Goal: Task Accomplishment & Management: Manage account settings

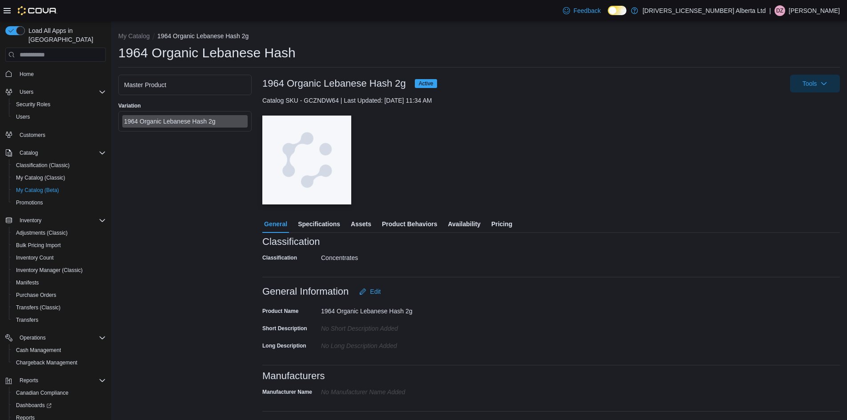
click at [474, 221] on span "Availability" at bounding box center [464, 224] width 32 height 18
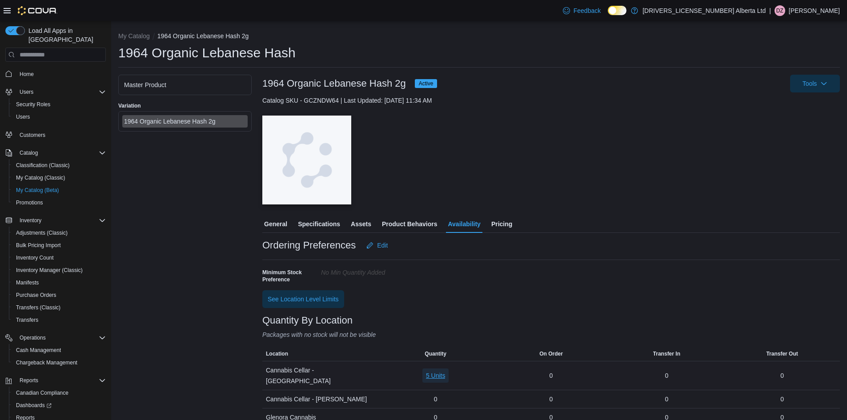
click at [431, 374] on span "5 Units" at bounding box center [436, 375] width 20 height 9
click at [421, 335] on span "MXXLHE007" at bounding box center [422, 334] width 36 height 9
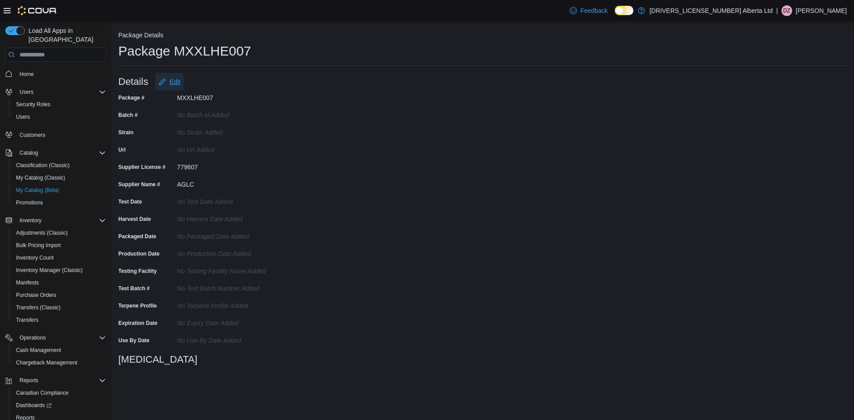
click at [173, 79] on span "Edit" at bounding box center [174, 81] width 11 height 9
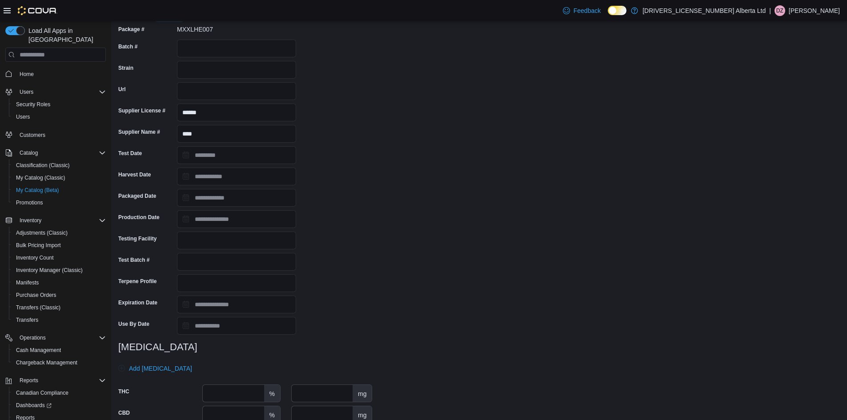
scroll to position [108, 0]
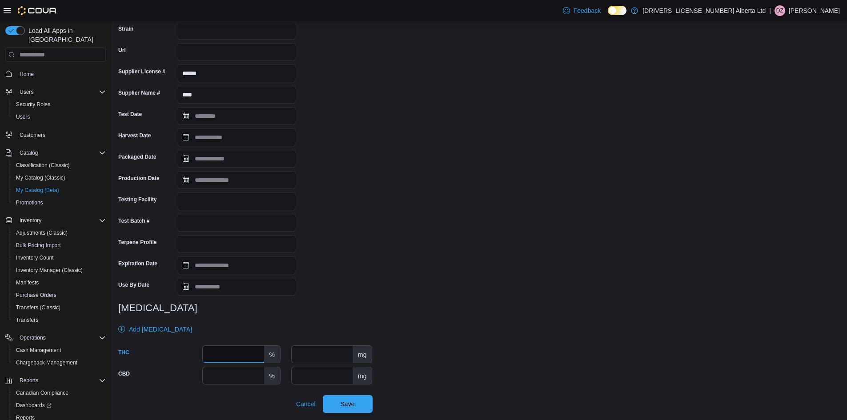
click at [238, 346] on input "number" at bounding box center [233, 354] width 61 height 17
type input "**"
click at [334, 409] on span "Save" at bounding box center [347, 404] width 39 height 18
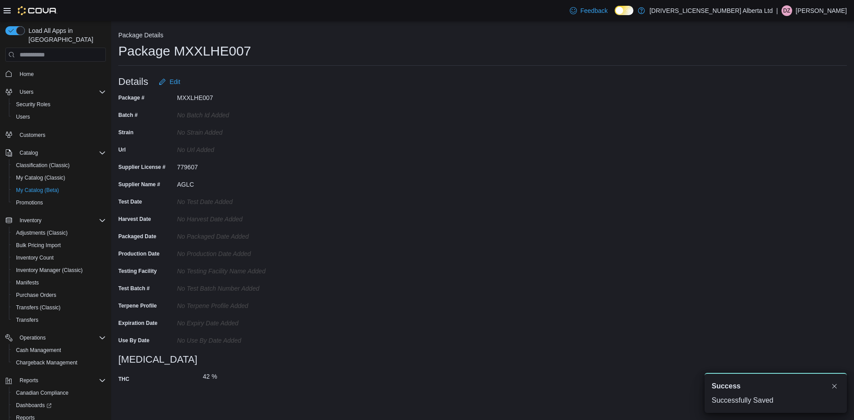
scroll to position [0, 0]
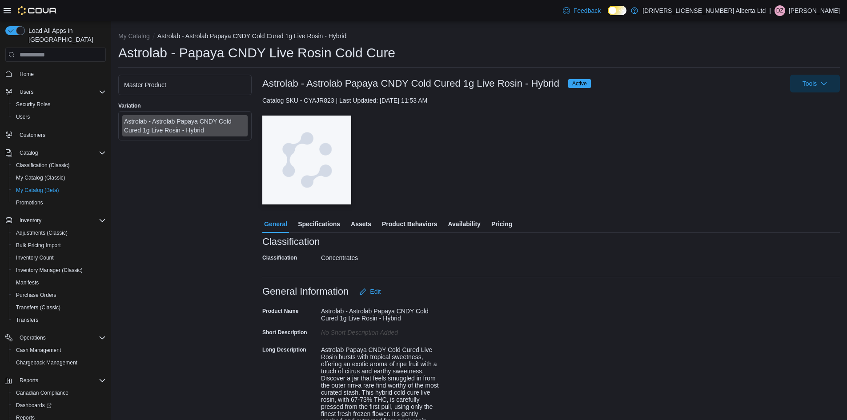
click at [469, 233] on span "Availability" at bounding box center [464, 224] width 32 height 18
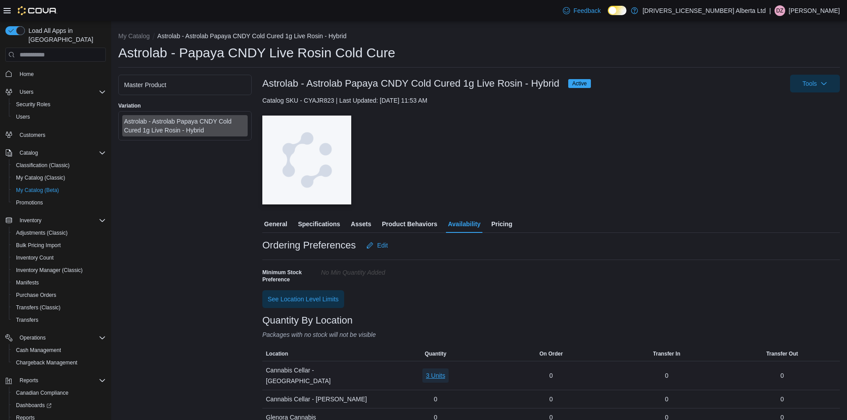
click at [441, 377] on span "3 Units" at bounding box center [436, 375] width 20 height 9
click at [418, 333] on span "W09457205-1" at bounding box center [423, 334] width 39 height 9
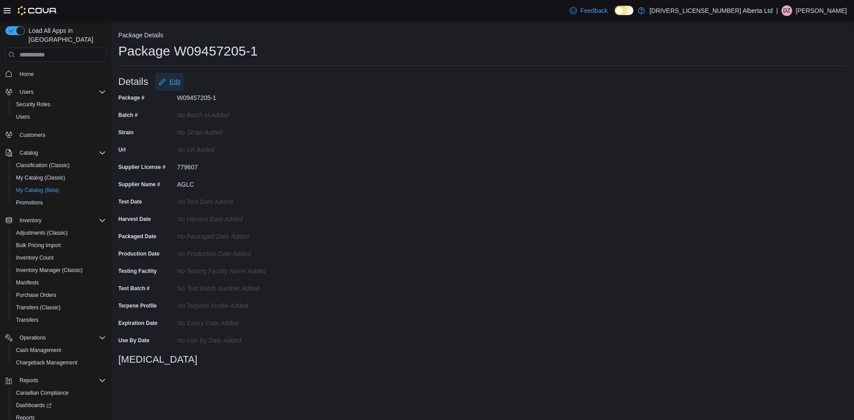
click at [162, 78] on icon "Edit" at bounding box center [162, 81] width 7 height 7
click at [174, 84] on span "Edit" at bounding box center [174, 81] width 11 height 9
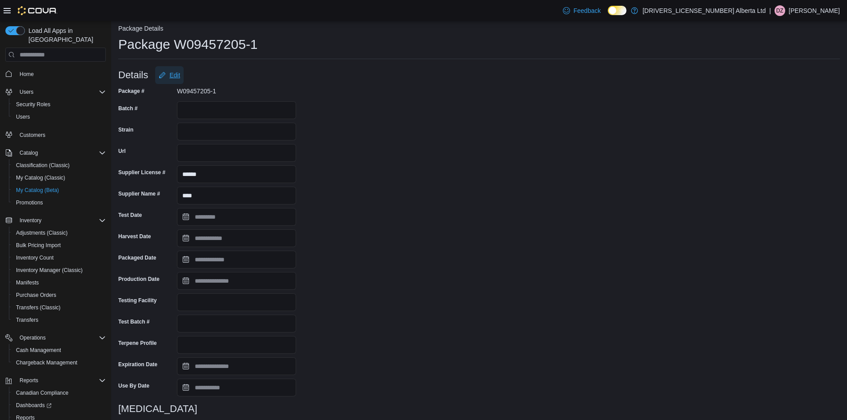
scroll to position [108, 0]
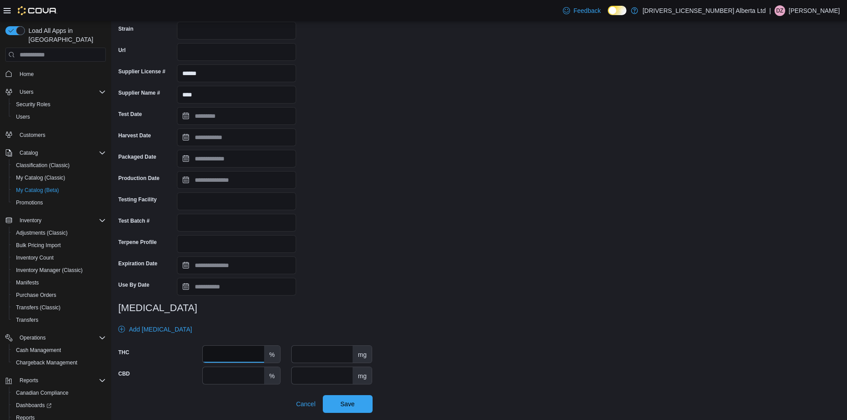
click at [230, 356] on input "number" at bounding box center [233, 354] width 61 height 17
type input "****"
click at [360, 401] on span "Save" at bounding box center [347, 404] width 39 height 18
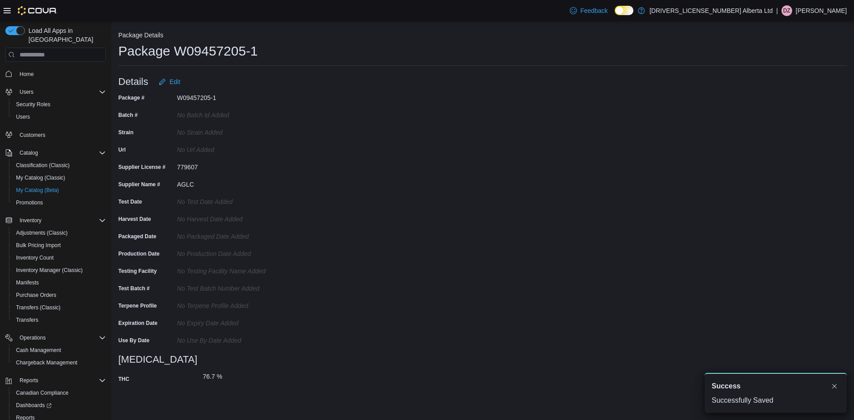
scroll to position [0, 0]
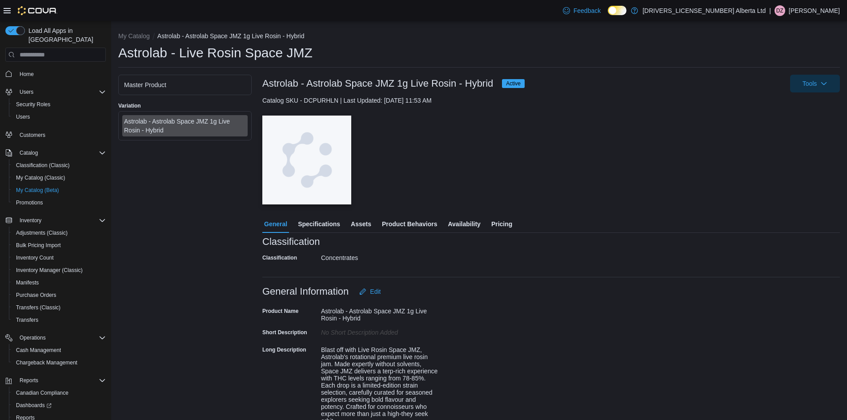
click at [455, 223] on span "Availability" at bounding box center [464, 224] width 32 height 18
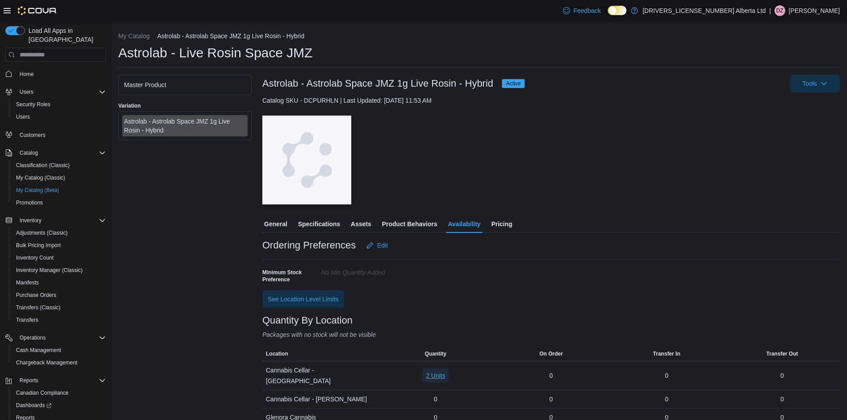
click at [440, 369] on span "2 Units" at bounding box center [436, 376] width 20 height 14
click at [435, 337] on span "W09457211-1" at bounding box center [423, 334] width 39 height 9
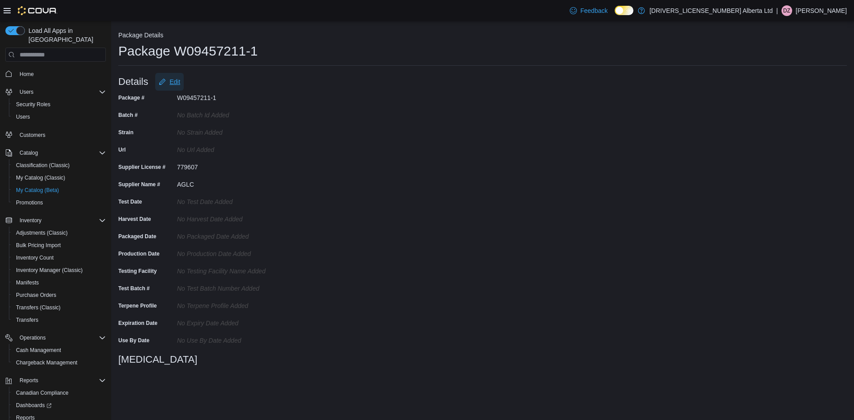
click at [178, 83] on span "Edit" at bounding box center [174, 81] width 11 height 9
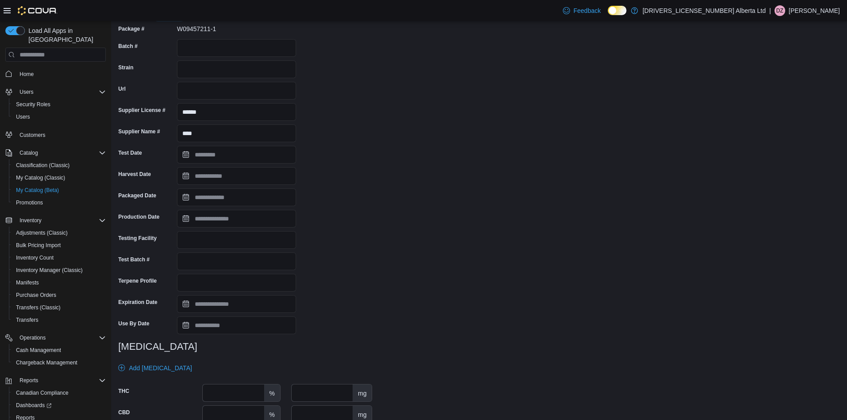
scroll to position [108, 0]
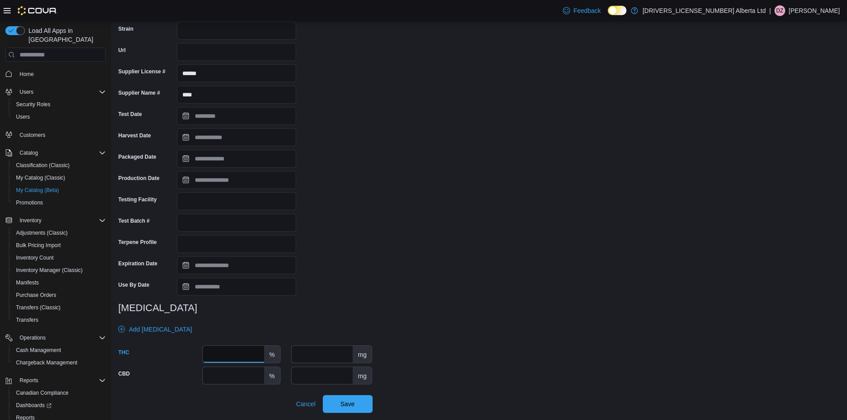
click at [231, 352] on input "number" at bounding box center [233, 354] width 61 height 17
type input "****"
click at [339, 405] on span "Save" at bounding box center [347, 404] width 39 height 18
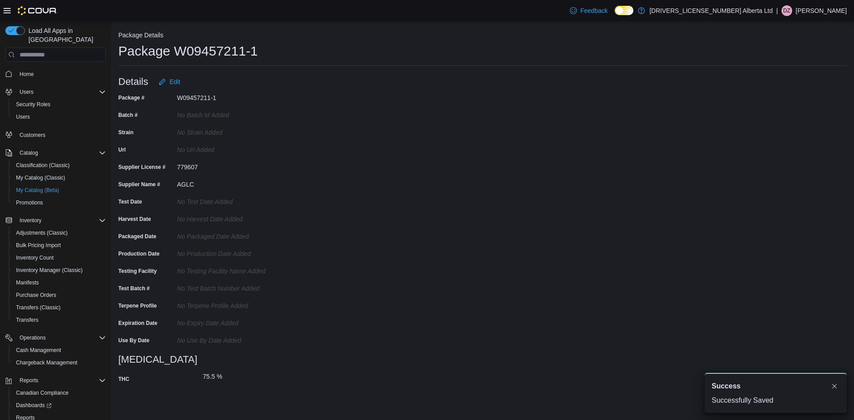
scroll to position [0, 0]
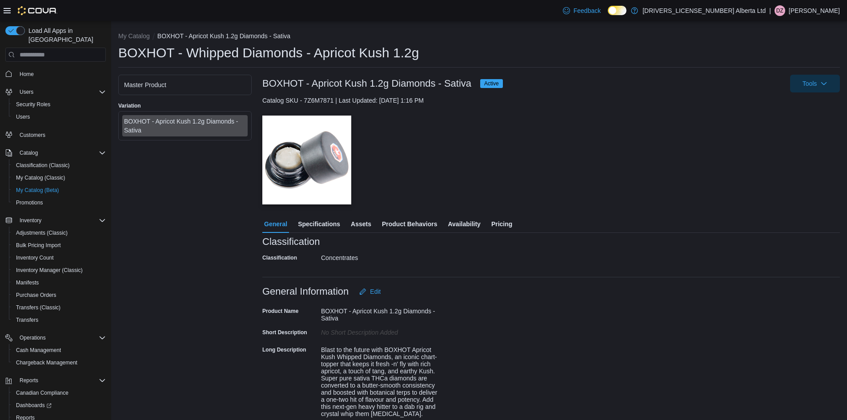
drag, startPoint x: 456, startPoint y: 220, endPoint x: 438, endPoint y: 209, distance: 20.8
click at [456, 219] on span "Availability" at bounding box center [464, 224] width 32 height 18
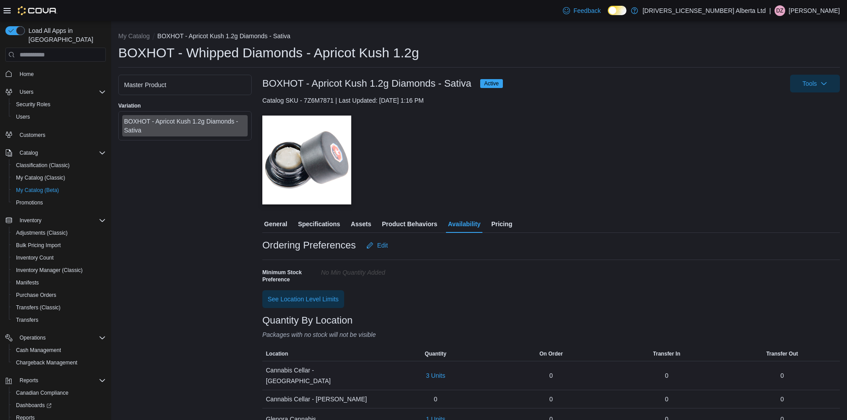
click at [418, 379] on div "3 Units" at bounding box center [436, 375] width 116 height 21
click at [432, 373] on span "3 Units" at bounding box center [436, 375] width 20 height 9
click at [403, 335] on div "ME250011908" at bounding box center [426, 335] width 49 height 18
click at [411, 335] on span "ME250011908" at bounding box center [424, 334] width 40 height 9
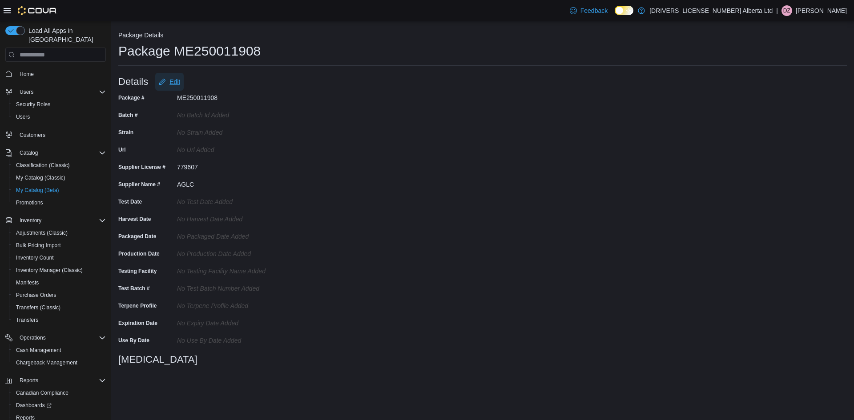
click at [164, 81] on icon "Edit" at bounding box center [162, 81] width 7 height 7
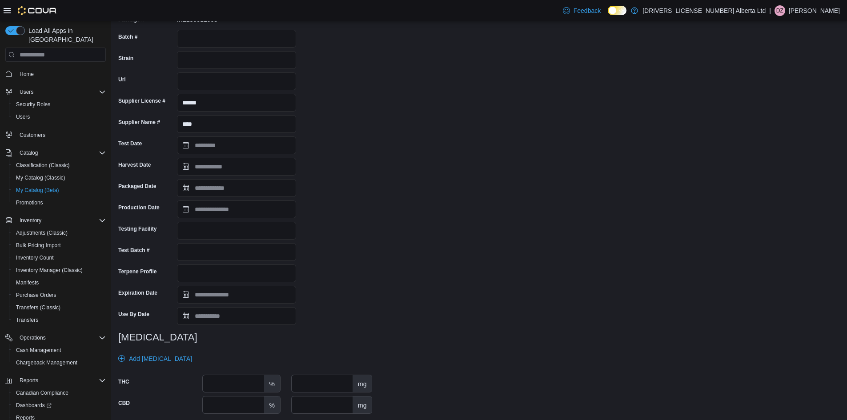
scroll to position [108, 0]
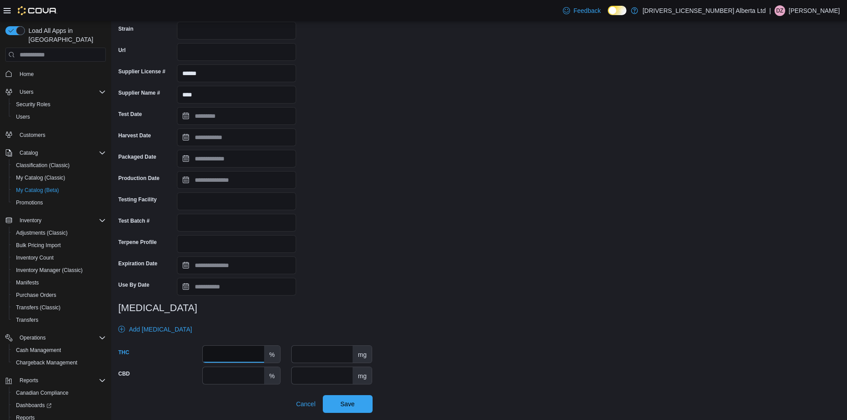
click at [226, 349] on input "number" at bounding box center [233, 354] width 61 height 17
type input "****"
click at [352, 409] on span "Save" at bounding box center [347, 404] width 39 height 18
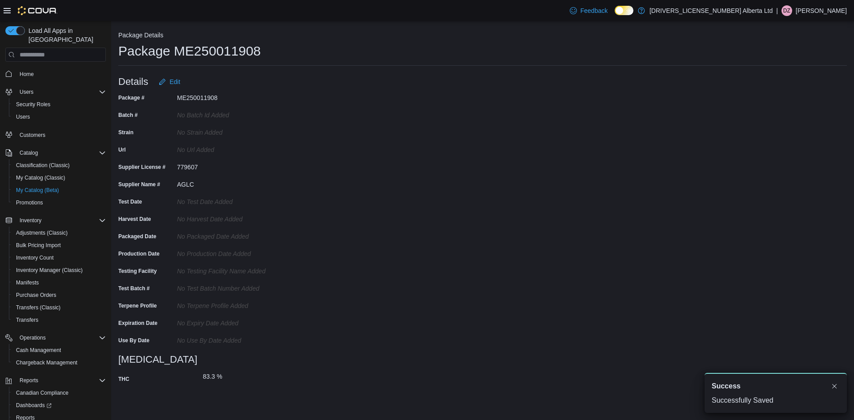
scroll to position [0, 0]
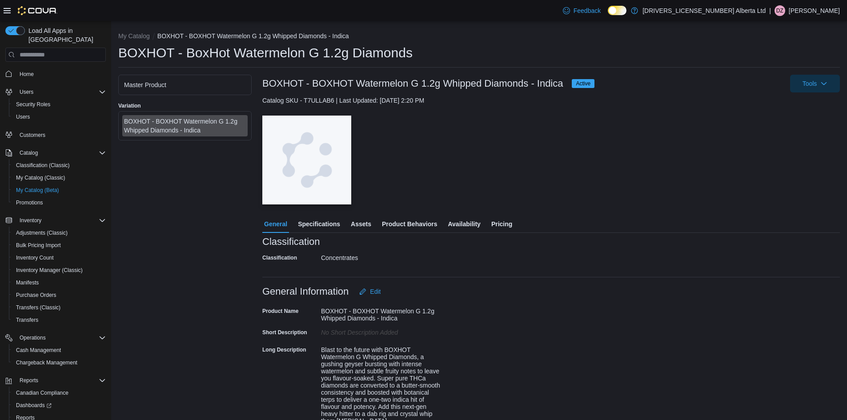
click at [475, 224] on span "Availability" at bounding box center [464, 224] width 32 height 18
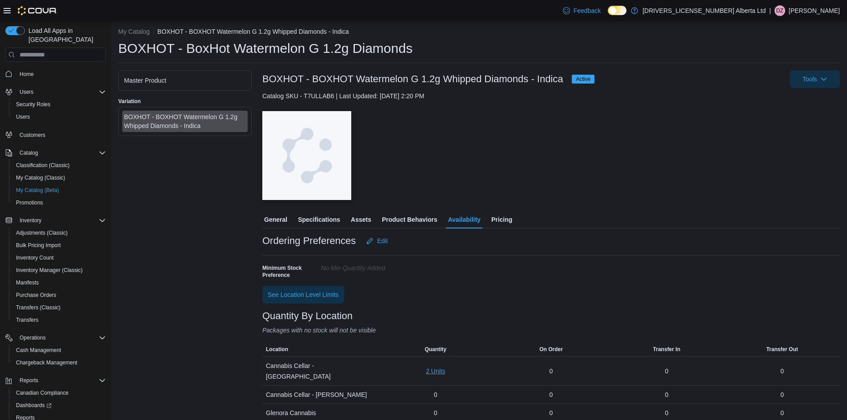
scroll to position [7, 0]
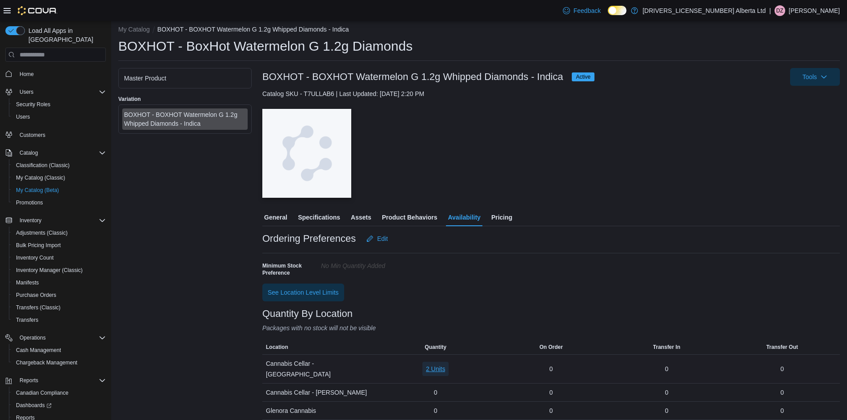
click at [437, 365] on span "2 Units" at bounding box center [436, 369] width 20 height 9
drag, startPoint x: 425, startPoint y: 329, endPoint x: 0, endPoint y: 313, distance: 424.9
click at [425, 329] on span "ME250014858" at bounding box center [424, 328] width 40 height 9
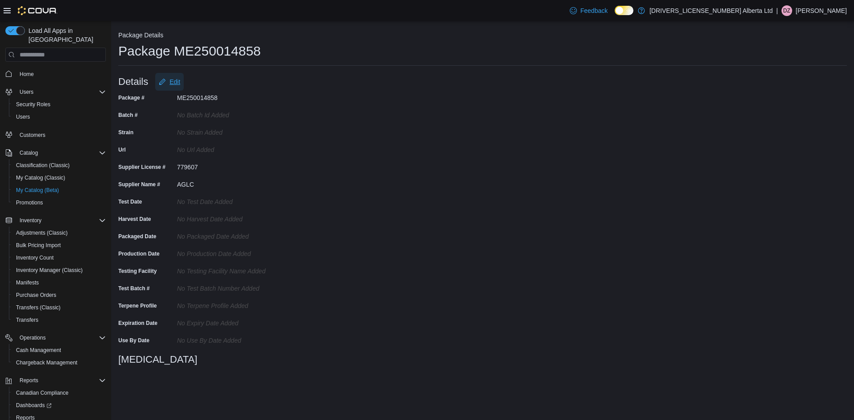
click at [171, 79] on span "Edit" at bounding box center [174, 81] width 11 height 9
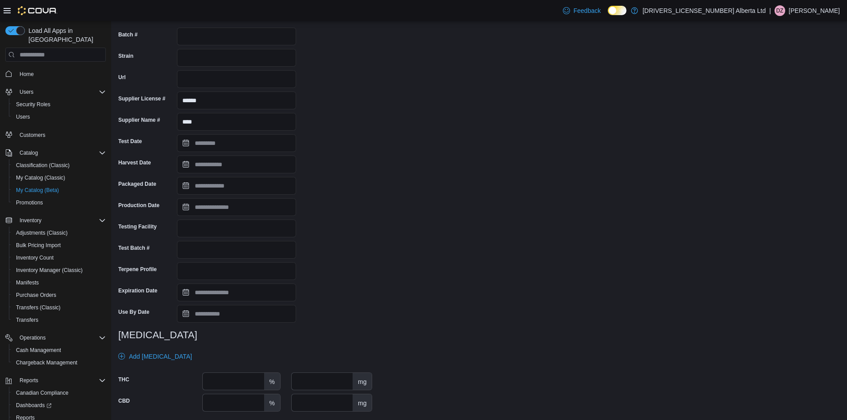
scroll to position [108, 0]
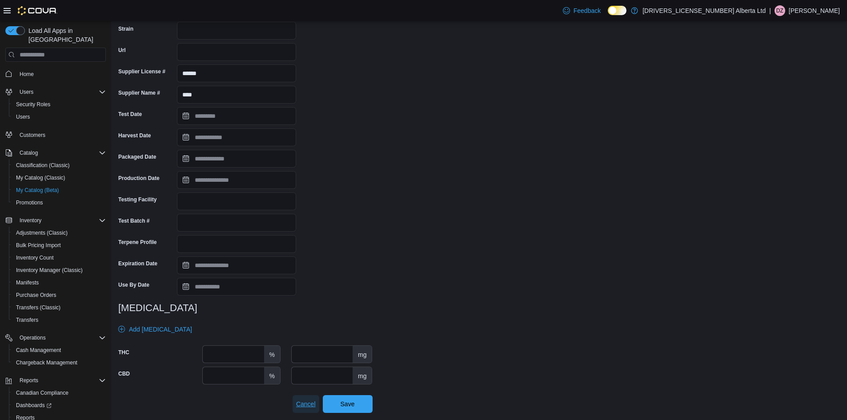
click at [298, 406] on span "Cancel" at bounding box center [306, 404] width 20 height 9
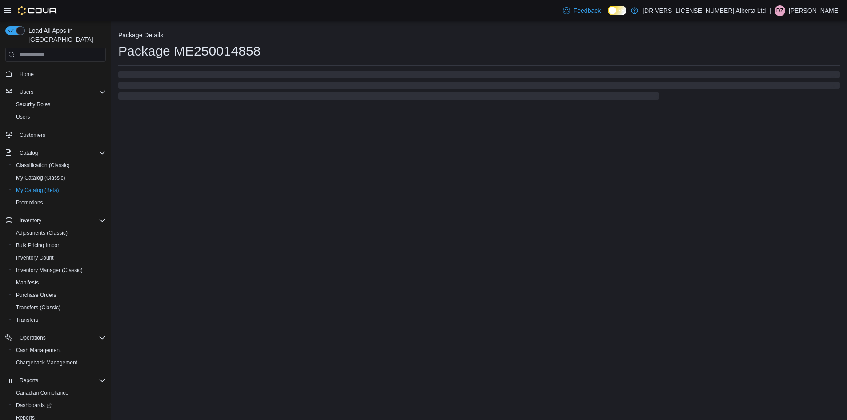
scroll to position [0, 0]
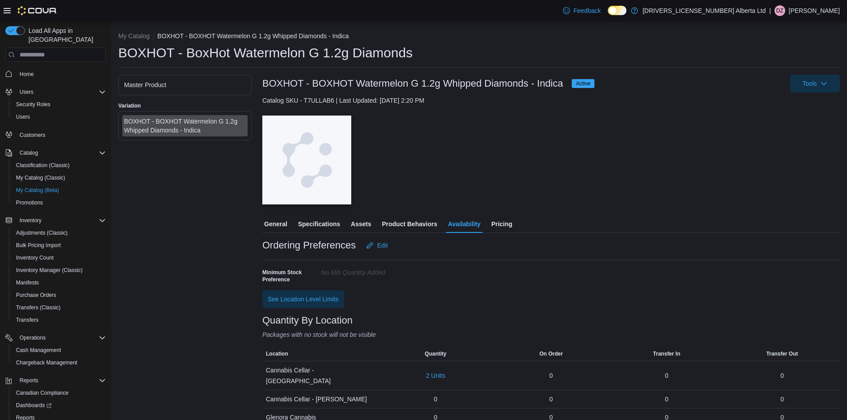
click at [277, 223] on span "General" at bounding box center [275, 224] width 23 height 18
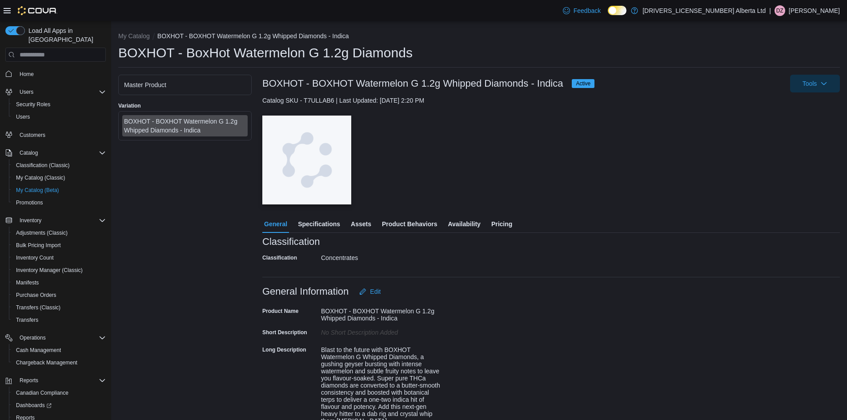
click at [321, 225] on span "Specifications" at bounding box center [319, 224] width 42 height 18
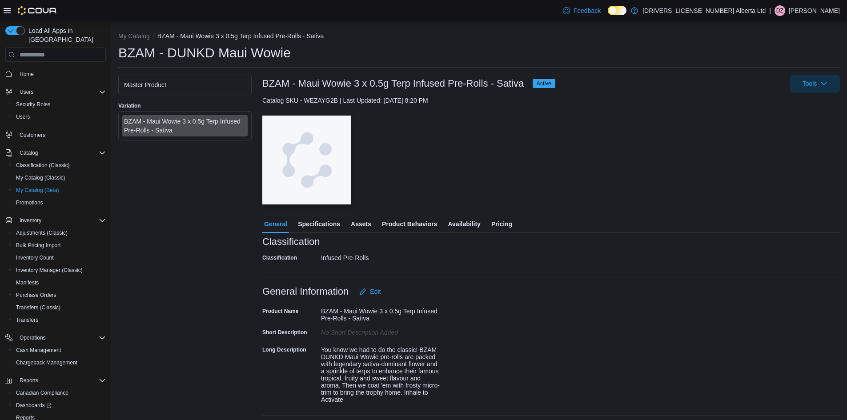
drag, startPoint x: 457, startPoint y: 220, endPoint x: 457, endPoint y: 225, distance: 5.3
click at [457, 220] on span "Availability" at bounding box center [464, 224] width 32 height 18
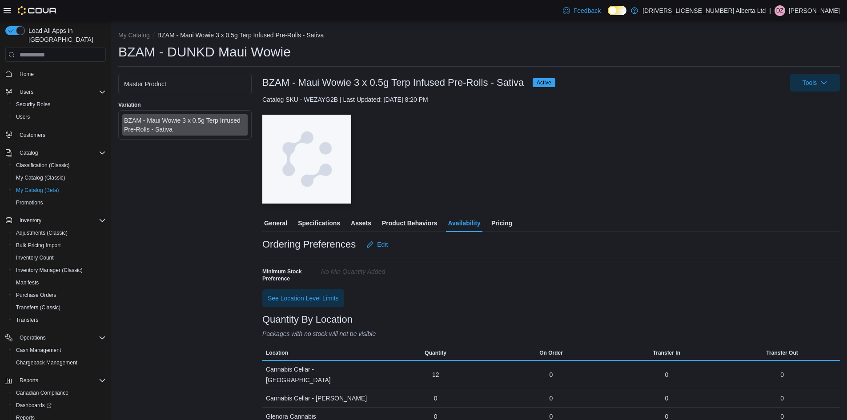
scroll to position [3, 0]
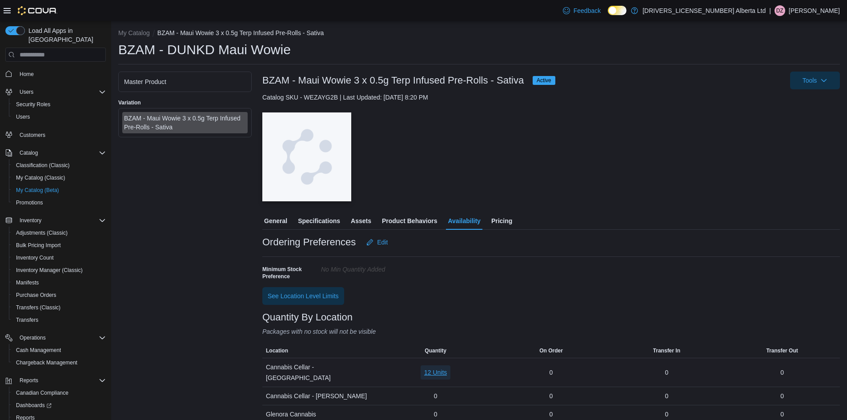
drag, startPoint x: 442, startPoint y: 370, endPoint x: 436, endPoint y: 367, distance: 6.8
click at [437, 368] on span "12 Units" at bounding box center [435, 372] width 23 height 9
click at [405, 332] on span "008434" at bounding box center [414, 331] width 21 height 9
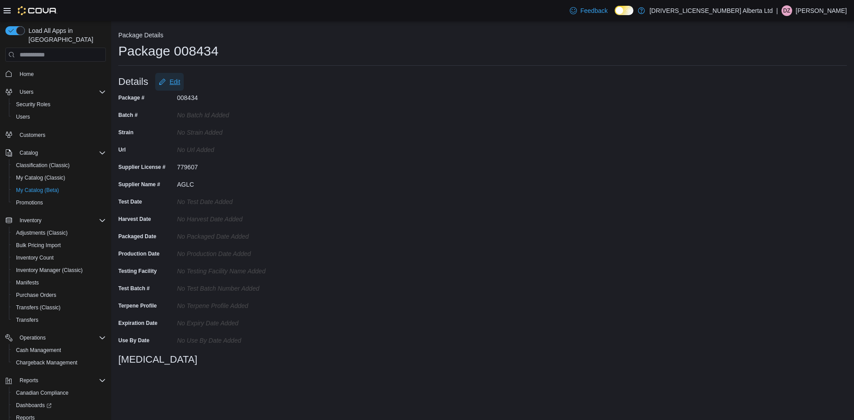
click at [160, 84] on icon "Edit" at bounding box center [162, 81] width 7 height 7
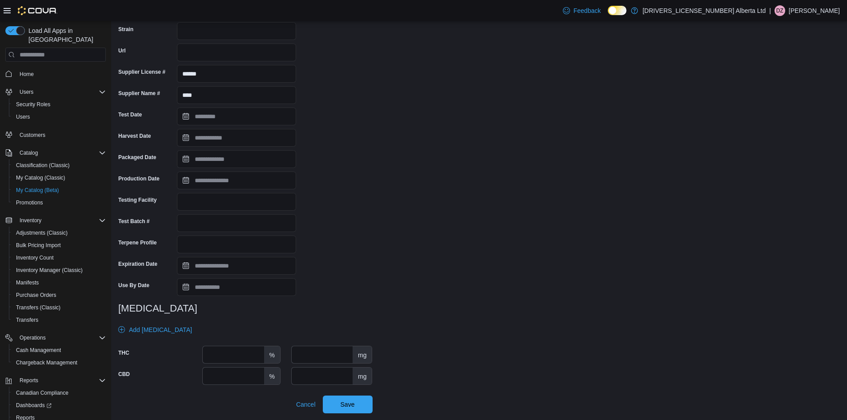
scroll to position [108, 0]
click at [222, 364] on div "THC % mg CBD % mg" at bounding box center [245, 364] width 254 height 39
click at [222, 353] on input "number" at bounding box center [233, 354] width 61 height 17
type input "**"
click at [355, 401] on span "Save" at bounding box center [348, 403] width 14 height 9
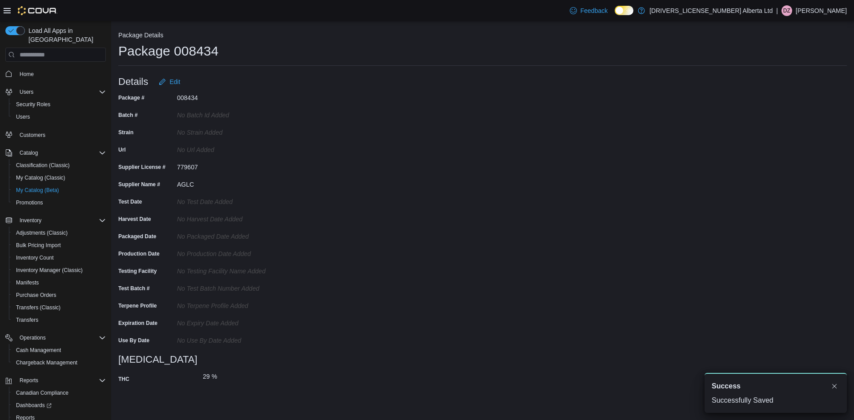
scroll to position [0, 0]
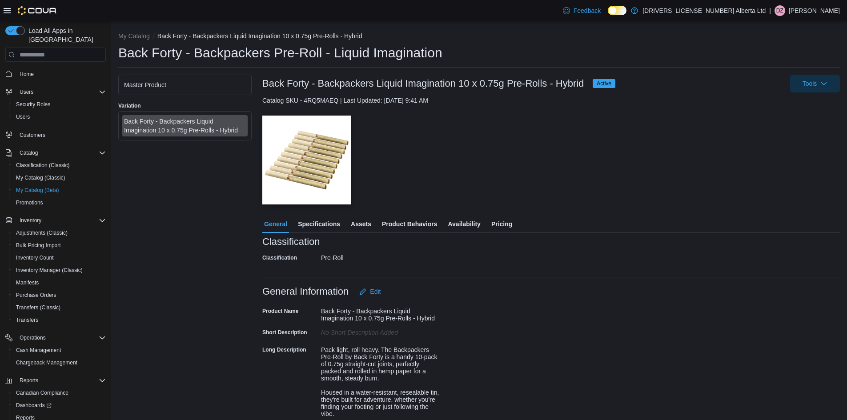
click at [480, 225] on span "Availability" at bounding box center [464, 224] width 32 height 18
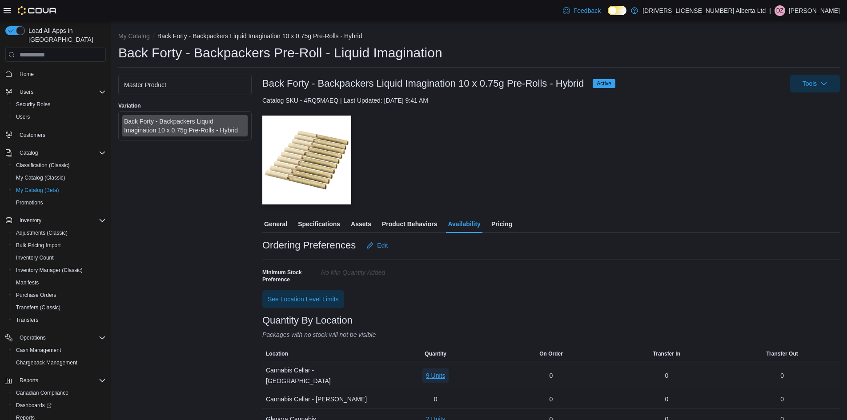
click at [433, 371] on span "9 Units" at bounding box center [436, 375] width 20 height 9
click at [415, 336] on span "30605100-11" at bounding box center [422, 334] width 37 height 9
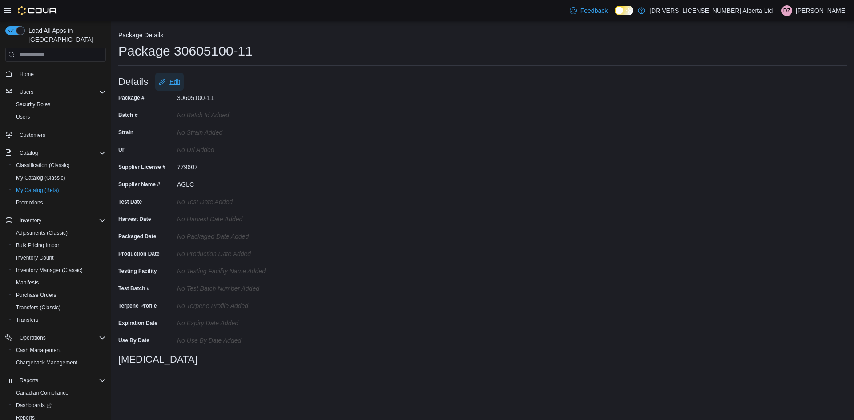
click at [169, 76] on span "Edit" at bounding box center [169, 82] width 21 height 18
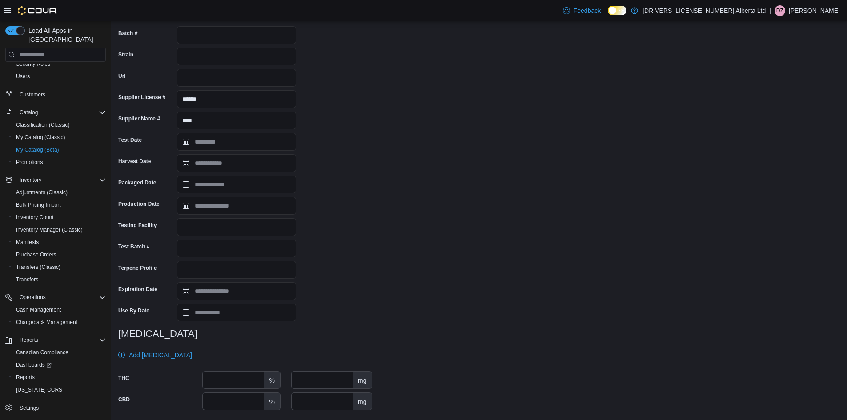
scroll to position [108, 0]
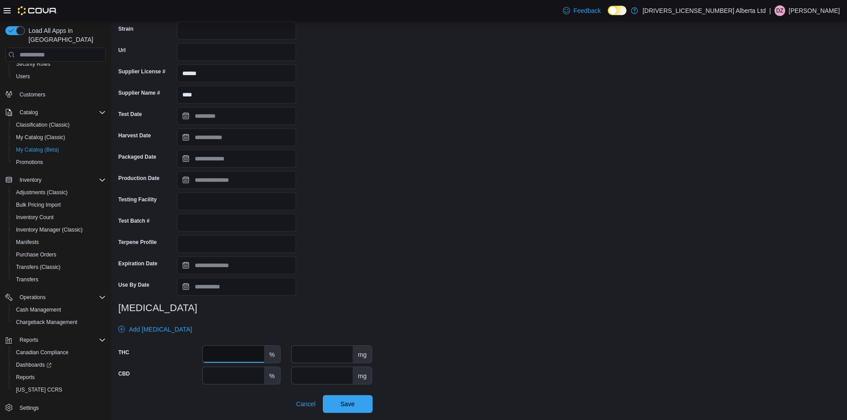
click at [245, 350] on input "number" at bounding box center [233, 354] width 61 height 17
type input "****"
click at [340, 402] on span "Save" at bounding box center [347, 404] width 39 height 18
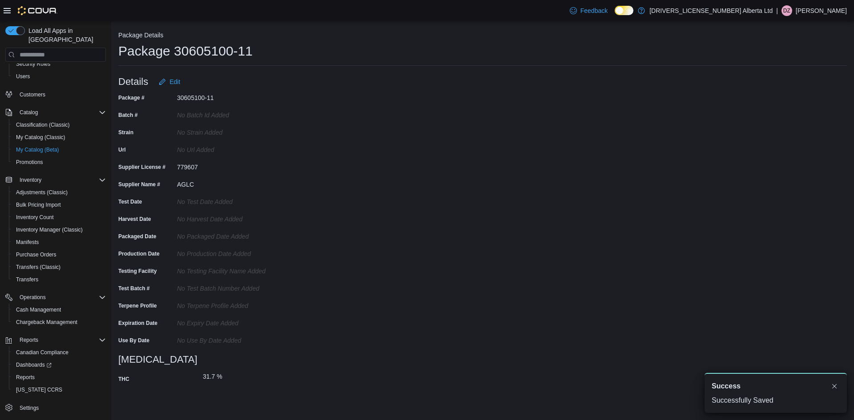
scroll to position [0, 0]
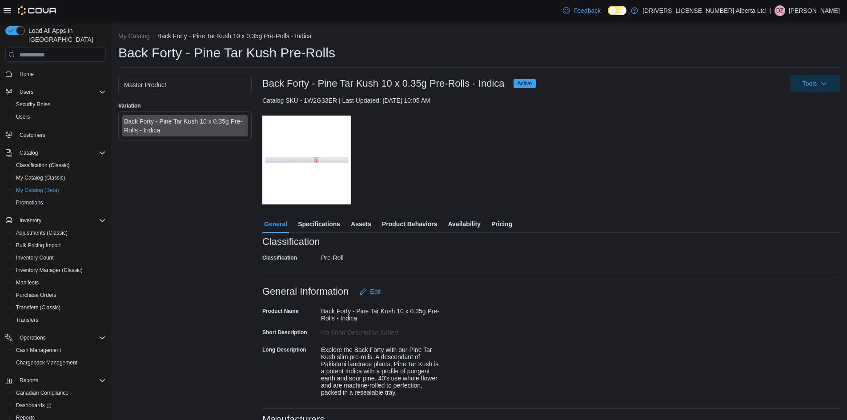
click at [474, 221] on span "Availability" at bounding box center [464, 224] width 32 height 18
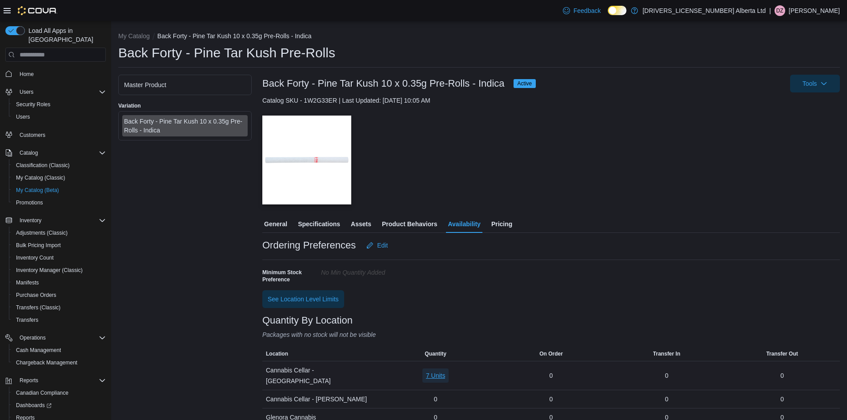
click at [443, 371] on span "7 Units" at bounding box center [436, 375] width 20 height 9
click at [422, 334] on span "30605070-02" at bounding box center [422, 334] width 37 height 9
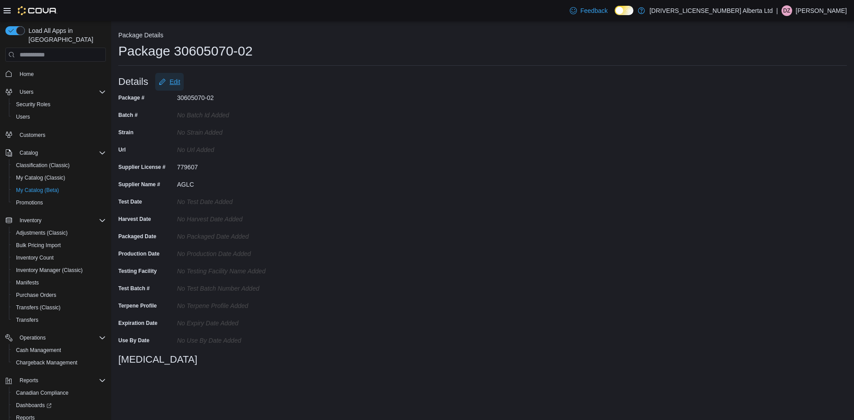
click at [163, 80] on icon "Edit" at bounding box center [162, 82] width 6 height 6
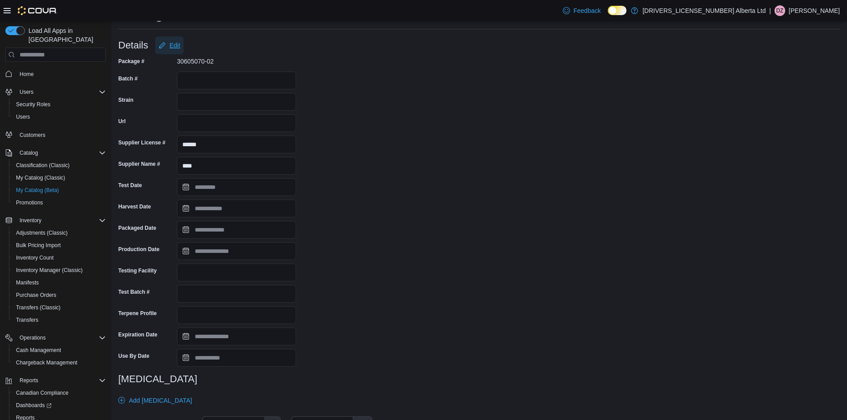
scroll to position [108, 0]
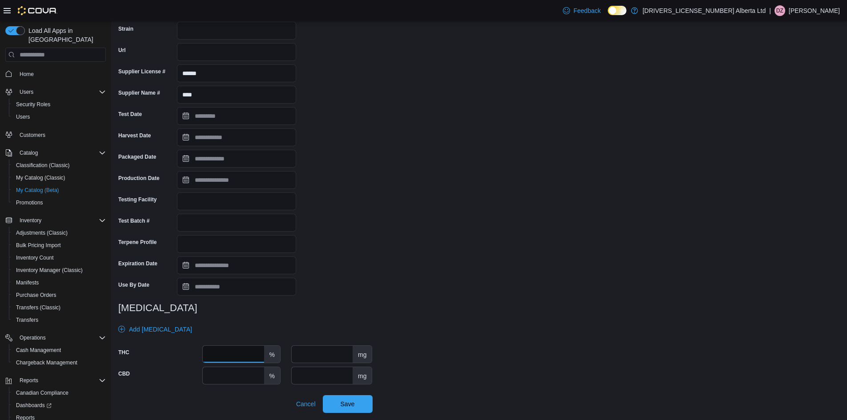
click at [229, 351] on input "number" at bounding box center [233, 354] width 61 height 17
type input "****"
click at [339, 401] on span "Save" at bounding box center [347, 404] width 39 height 18
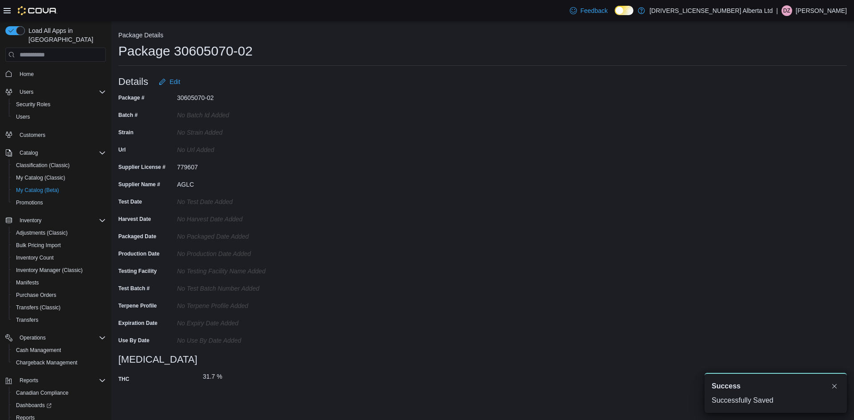
scroll to position [0, 0]
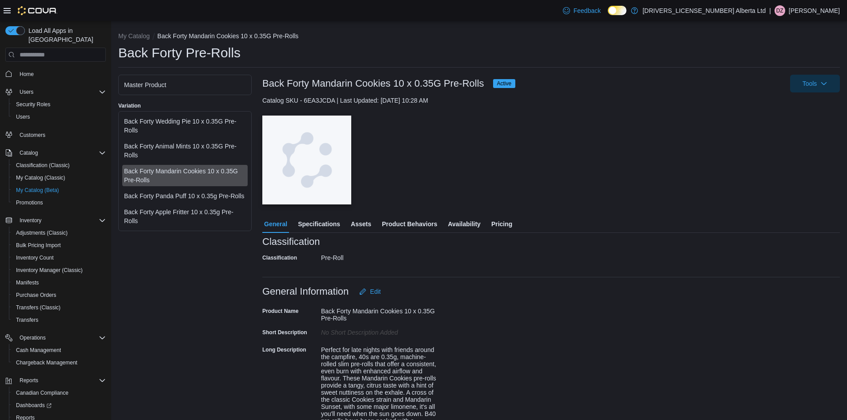
click at [467, 225] on span "Availability" at bounding box center [464, 224] width 32 height 18
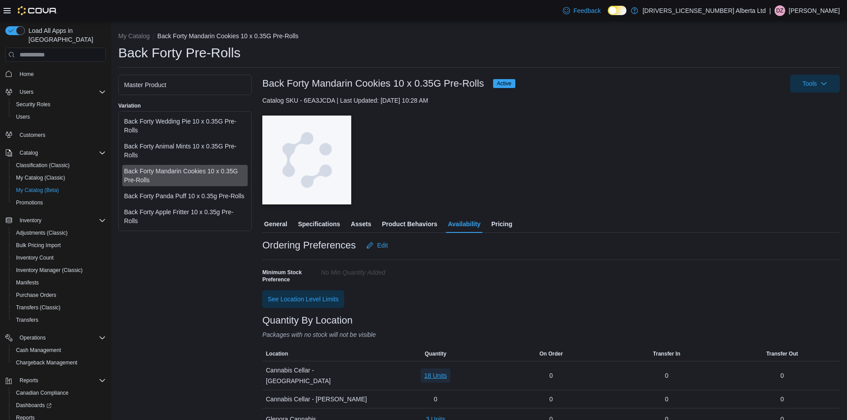
click at [440, 371] on span "18 Units" at bounding box center [435, 375] width 23 height 9
click at [426, 336] on span "30604280-01" at bounding box center [422, 334] width 37 height 9
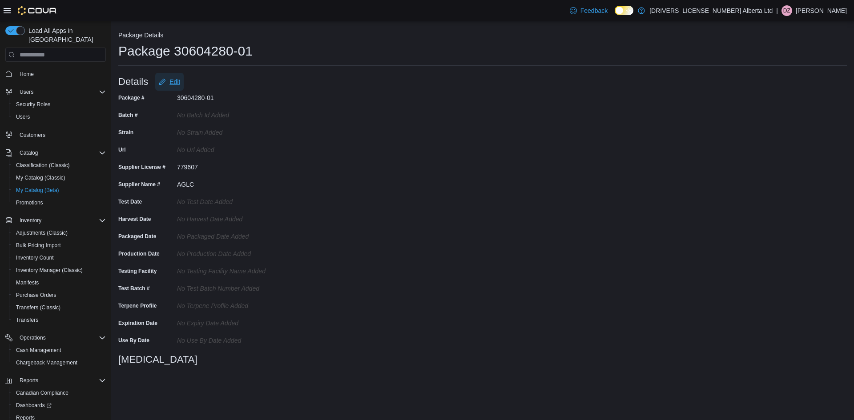
click at [174, 76] on span "Edit" at bounding box center [169, 82] width 21 height 18
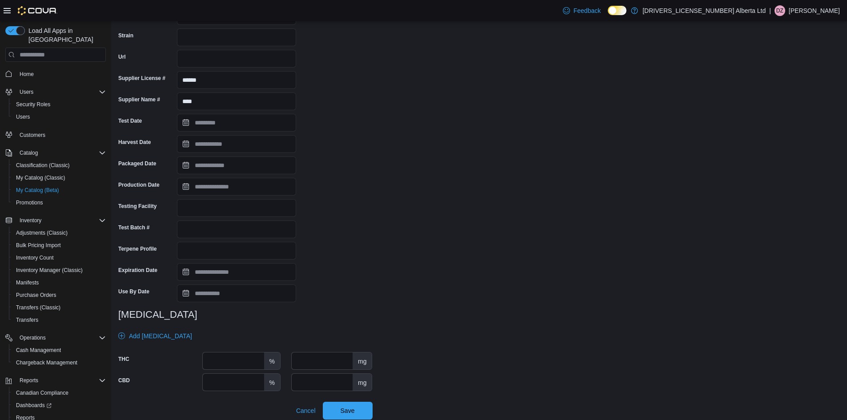
scroll to position [108, 0]
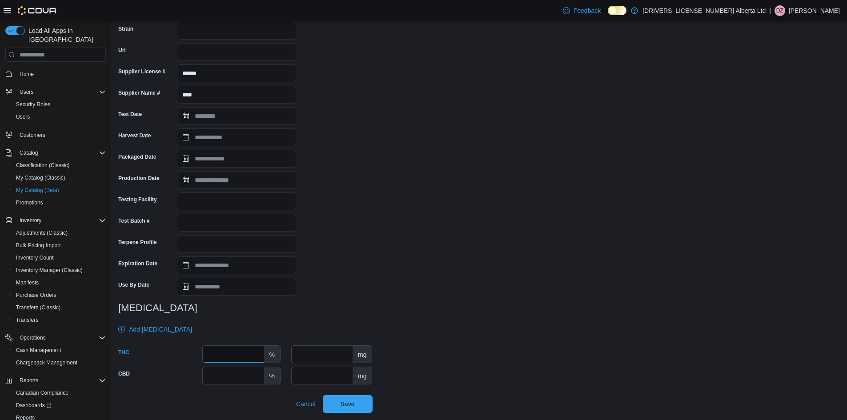
click at [257, 355] on input "number" at bounding box center [233, 354] width 61 height 17
type input "****"
drag, startPoint x: 353, startPoint y: 403, endPoint x: 343, endPoint y: 400, distance: 10.6
click at [353, 403] on span "Save" at bounding box center [348, 403] width 14 height 9
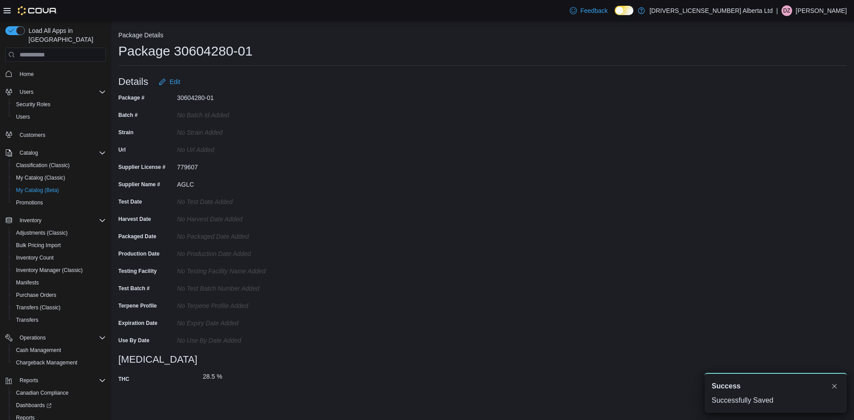
scroll to position [0, 0]
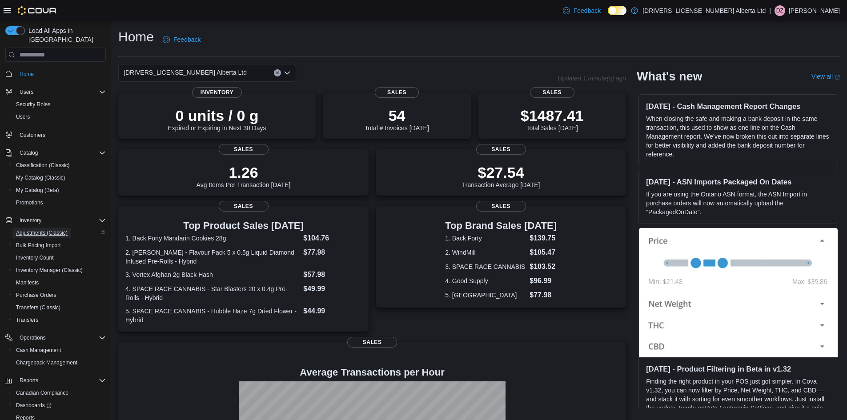
click at [51, 229] on span "Adjustments (Classic)" at bounding box center [42, 232] width 52 height 7
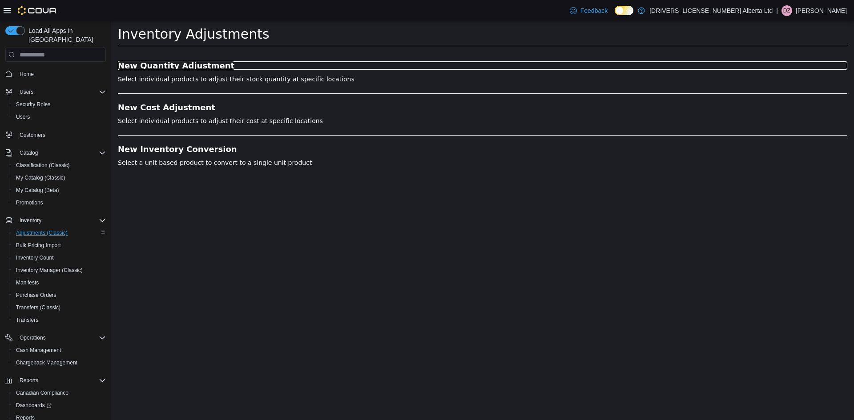
click at [179, 70] on h3 "New Quantity Adjustment" at bounding box center [482, 65] width 729 height 9
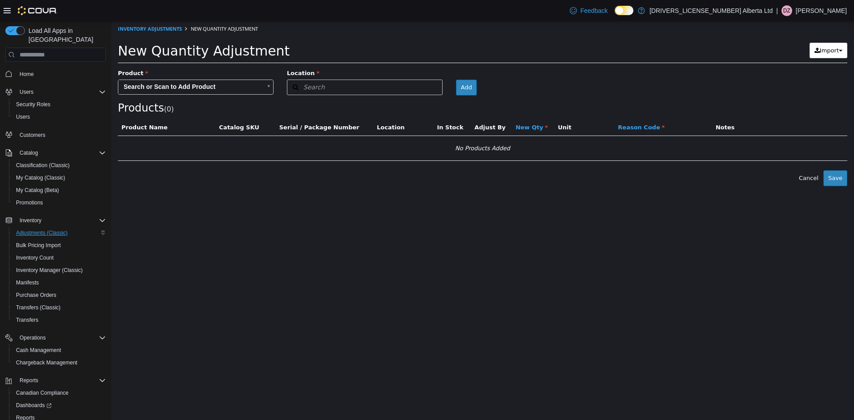
click at [171, 86] on body "× Inventory Adjustments New Quantity Adjustment New Quantity Adjustment Import …" at bounding box center [482, 103] width 742 height 165
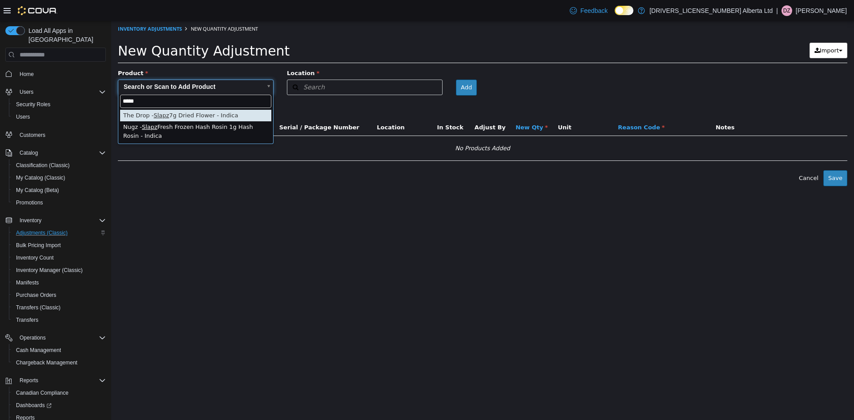
type input "*****"
type input "**********"
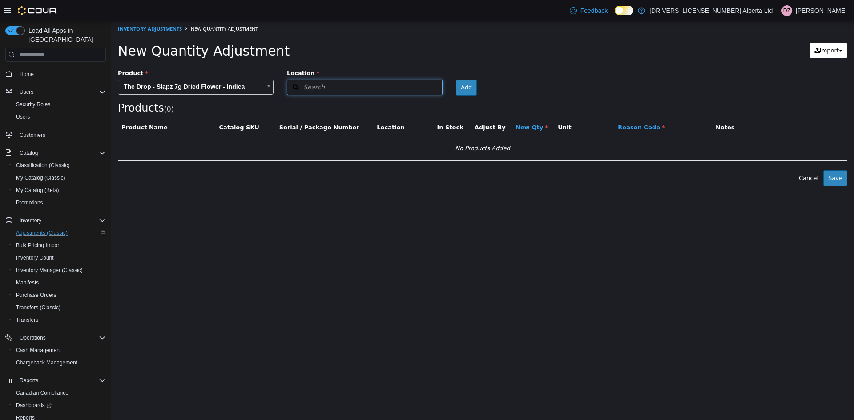
drag, startPoint x: 374, startPoint y: 88, endPoint x: 396, endPoint y: 93, distance: 21.9
click at [376, 88] on button "Search" at bounding box center [365, 88] width 156 height 16
click at [420, 106] on span "or browse" at bounding box center [420, 103] width 44 height 15
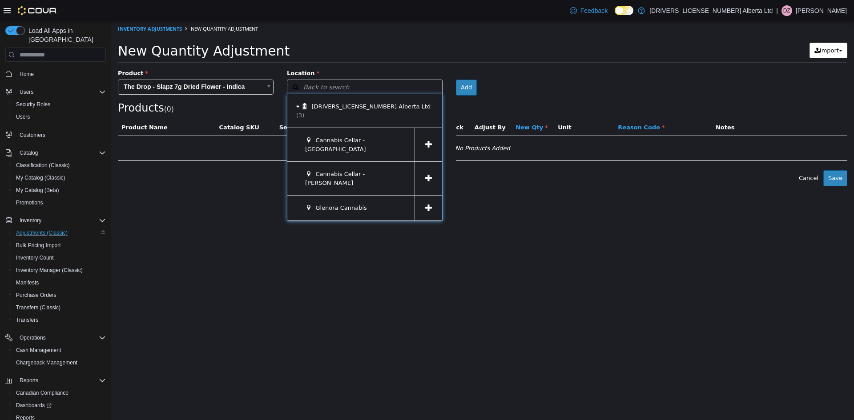
click at [434, 131] on span at bounding box center [428, 144] width 28 height 33
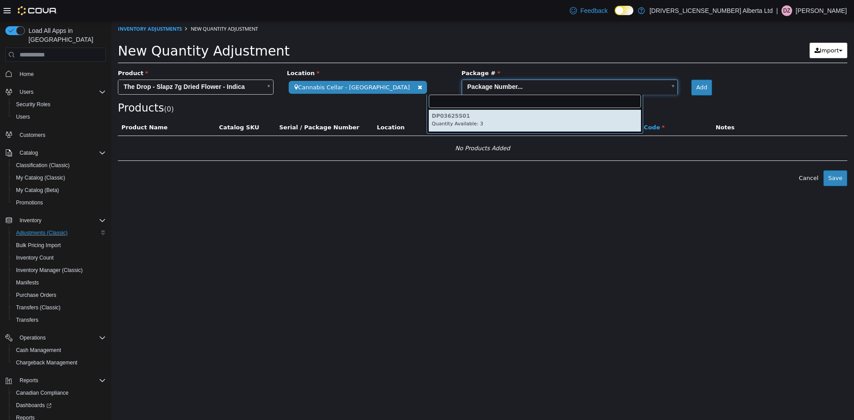
drag, startPoint x: 473, startPoint y: 84, endPoint x: 485, endPoint y: 91, distance: 13.7
click at [474, 84] on body "**********" at bounding box center [482, 103] width 742 height 165
drag, startPoint x: 485, startPoint y: 132, endPoint x: 494, endPoint y: 121, distance: 13.9
click at [485, 132] on div "DP03625S01 Quantity Available: 3" at bounding box center [534, 114] width 217 height 39
drag, startPoint x: 494, startPoint y: 121, endPoint x: 532, endPoint y: 101, distance: 42.8
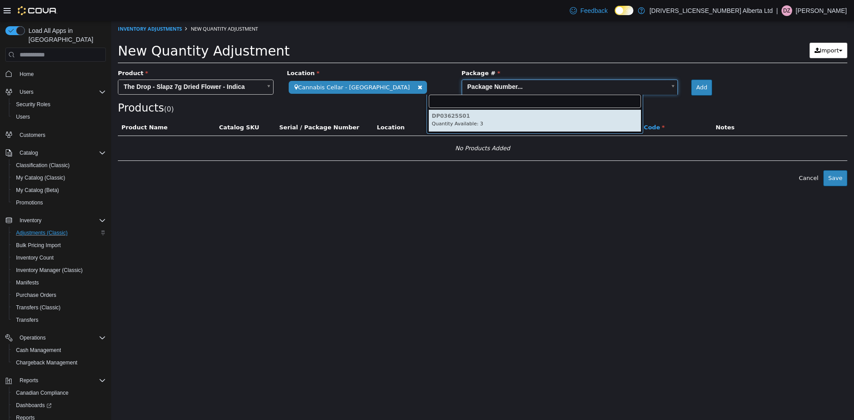
type input "**********"
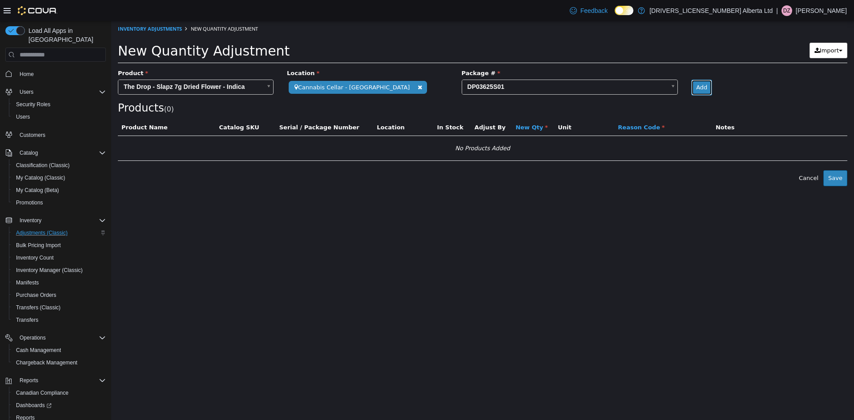
click at [691, 84] on button "Add" at bounding box center [701, 88] width 21 height 16
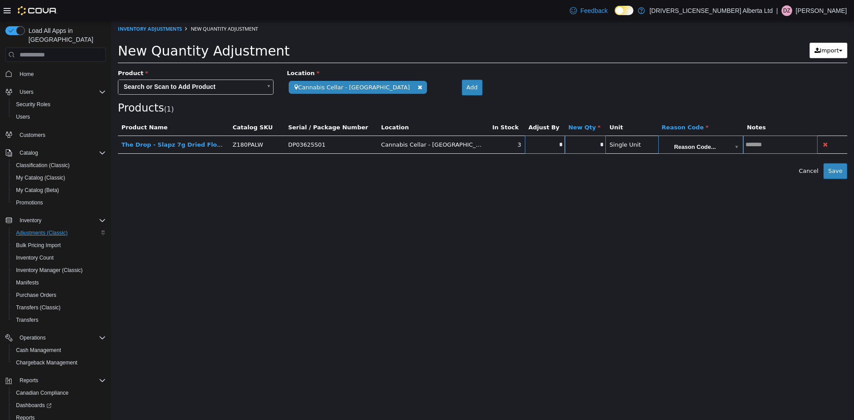
click at [565, 146] on input "*" at bounding box center [585, 144] width 41 height 7
type input "*"
type input "**"
click at [654, 140] on body "**********" at bounding box center [482, 100] width 742 height 158
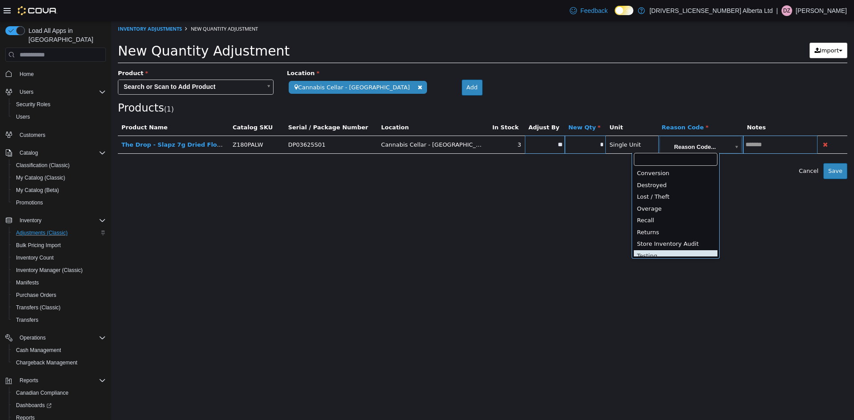
scroll to position [2, 0]
type input "**********"
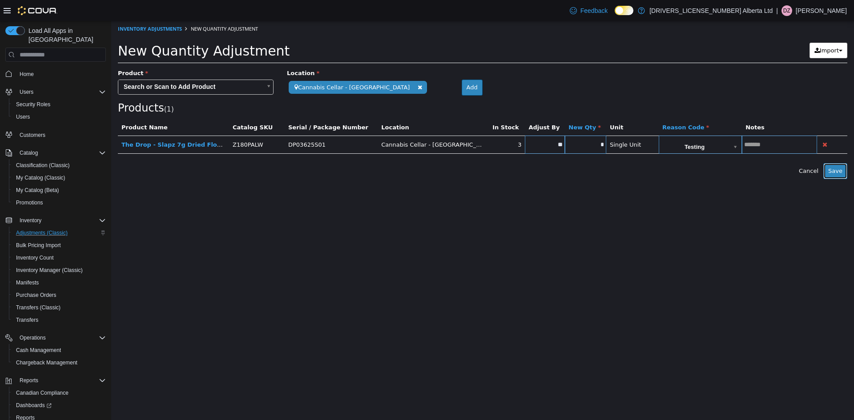
click at [833, 174] on button "Save" at bounding box center [835, 171] width 24 height 16
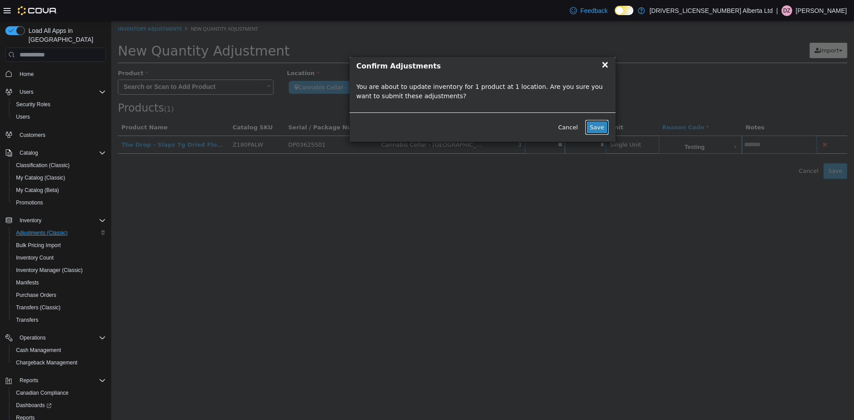
click at [594, 132] on button "Save" at bounding box center [597, 128] width 24 height 16
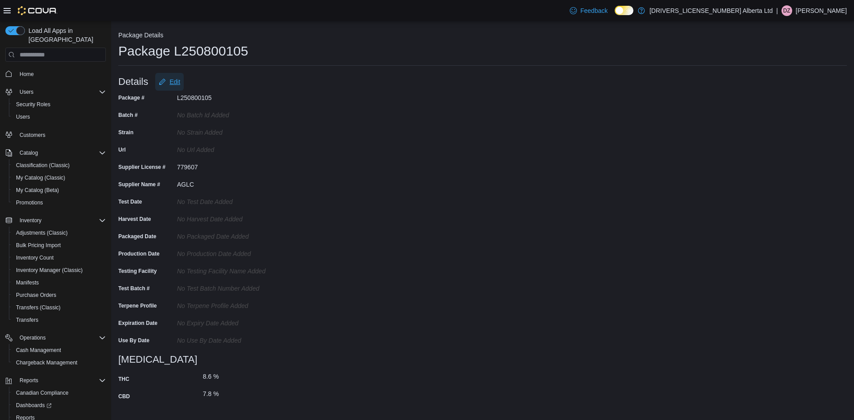
click at [174, 82] on span "Edit" at bounding box center [174, 81] width 11 height 9
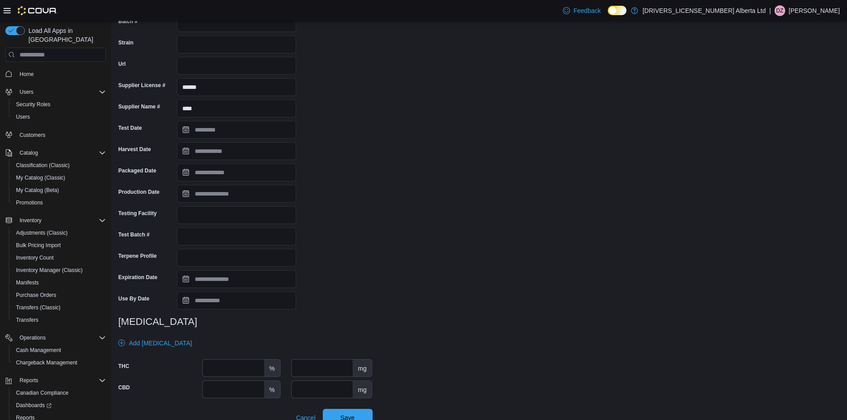
scroll to position [108, 0]
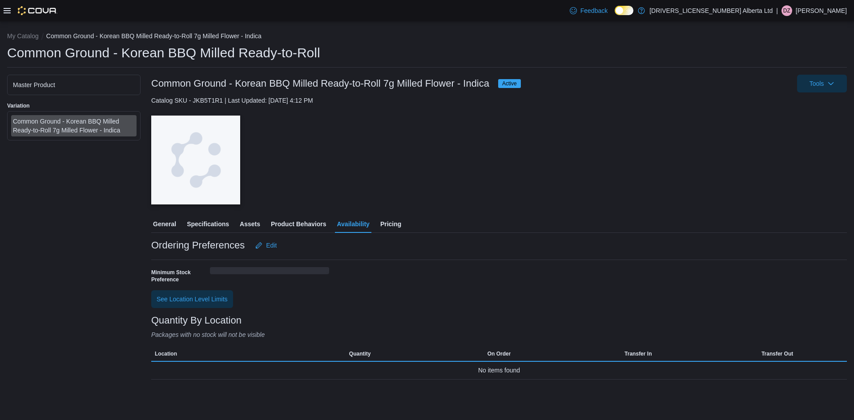
click at [0, 10] on div "Feedback Dark Mode [DRIVERS_LICENSE_NUMBER] Alberta Ltd | DZ [PERSON_NAME]" at bounding box center [427, 10] width 854 height 21
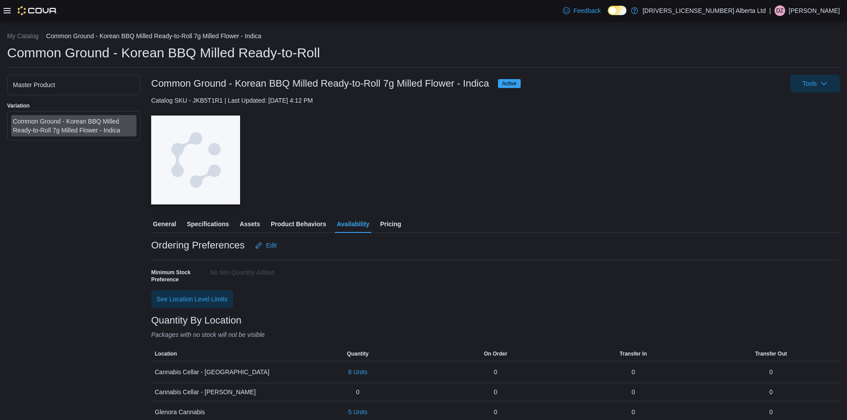
click at [8, 13] on icon at bounding box center [7, 10] width 7 height 5
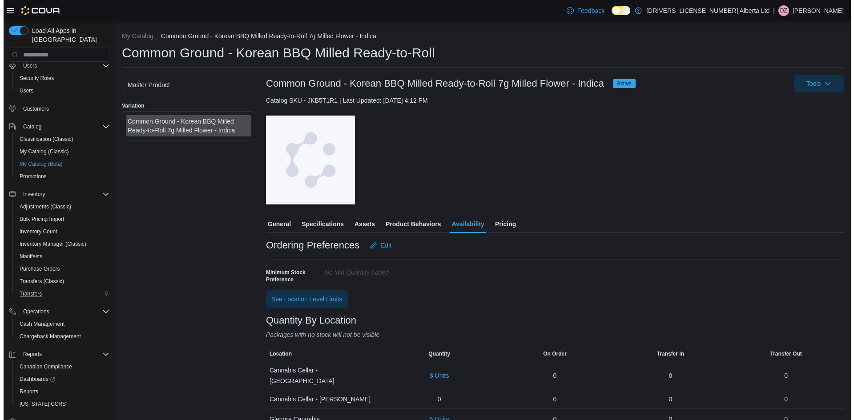
scroll to position [40, 0]
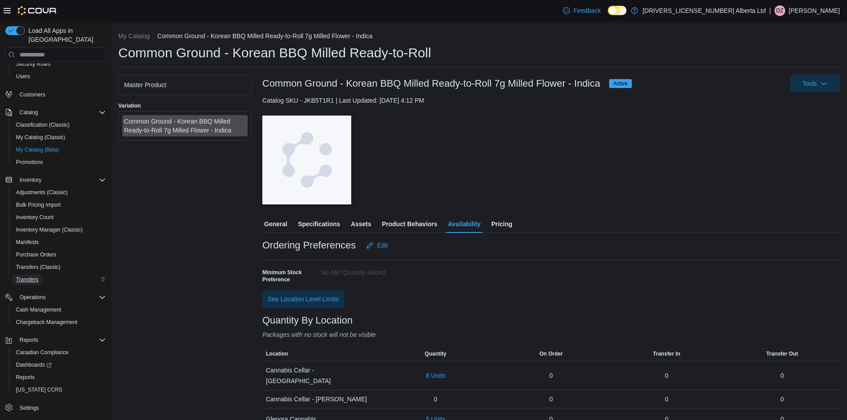
click at [39, 274] on link "Transfers" at bounding box center [26, 279] width 29 height 11
click at [35, 276] on span "Transfers" at bounding box center [27, 279] width 22 height 7
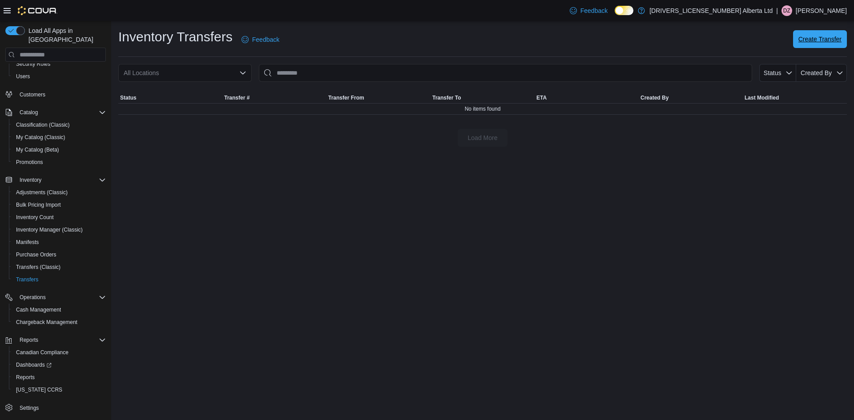
click at [807, 42] on span "Create Transfer" at bounding box center [819, 39] width 43 height 9
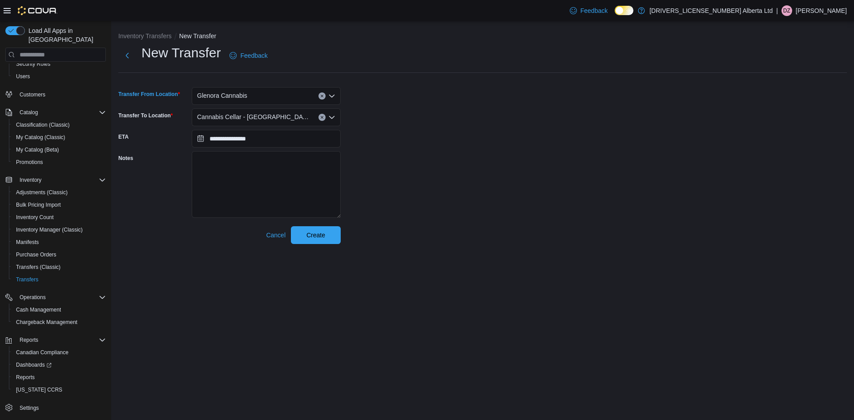
click at [283, 100] on div "Glenora Cannabis" at bounding box center [266, 96] width 149 height 18
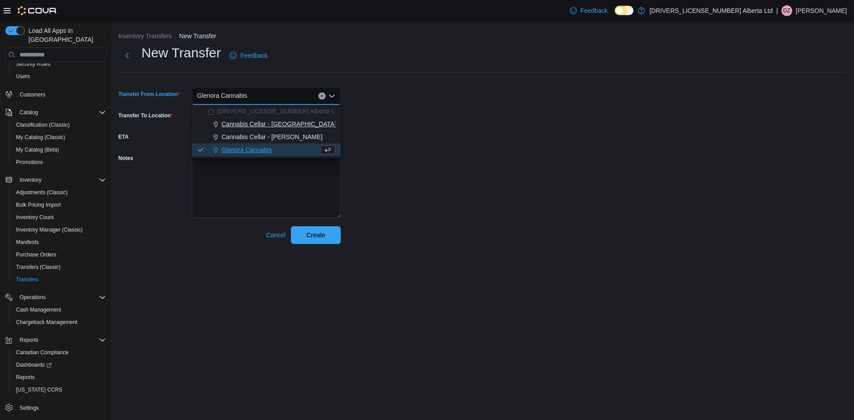
click at [273, 127] on span "Cannabis Cellar - [GEOGRAPHIC_DATA]" at bounding box center [278, 124] width 115 height 9
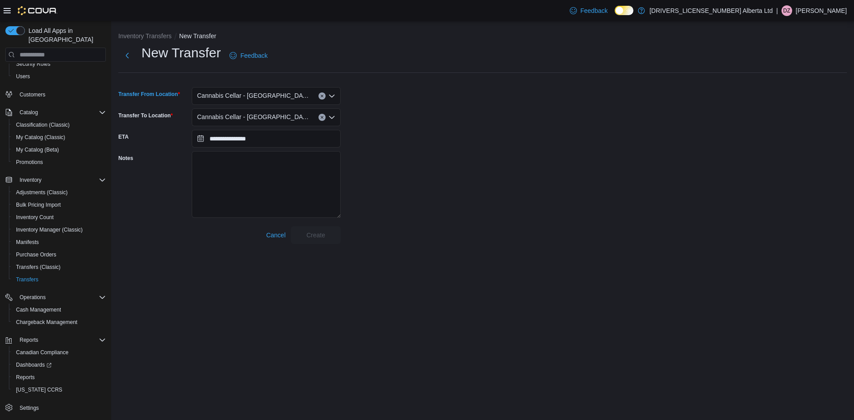
click at [267, 123] on div "Cannabis Cellar - [GEOGRAPHIC_DATA]" at bounding box center [266, 117] width 149 height 18
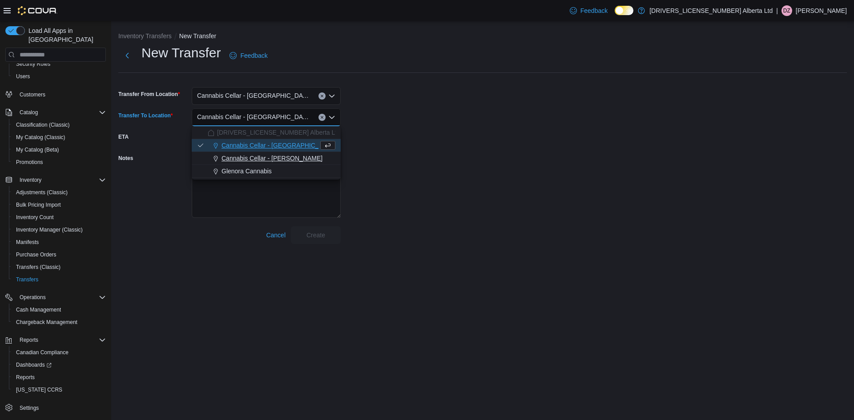
click at [265, 157] on span "Cannabis Cellar - [PERSON_NAME]" at bounding box center [271, 158] width 101 height 9
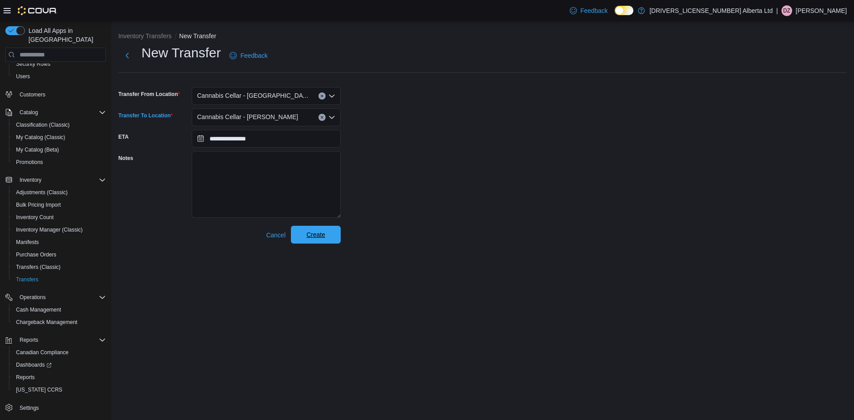
click at [334, 234] on span "Create" at bounding box center [315, 235] width 39 height 18
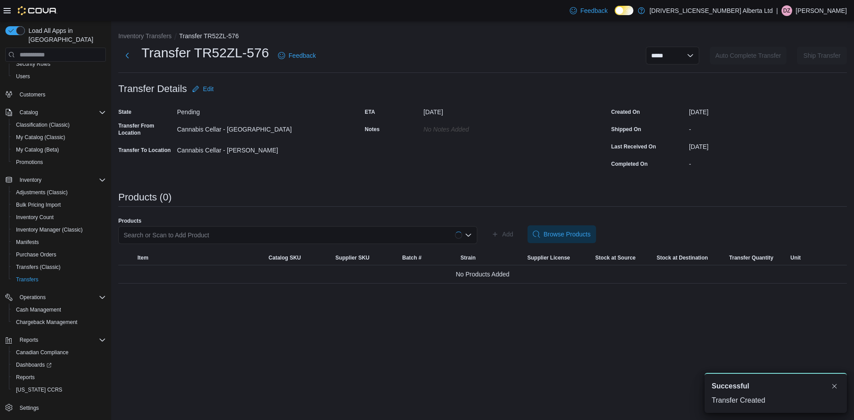
click at [193, 238] on div "Search or Scan to Add Product" at bounding box center [297, 235] width 359 height 18
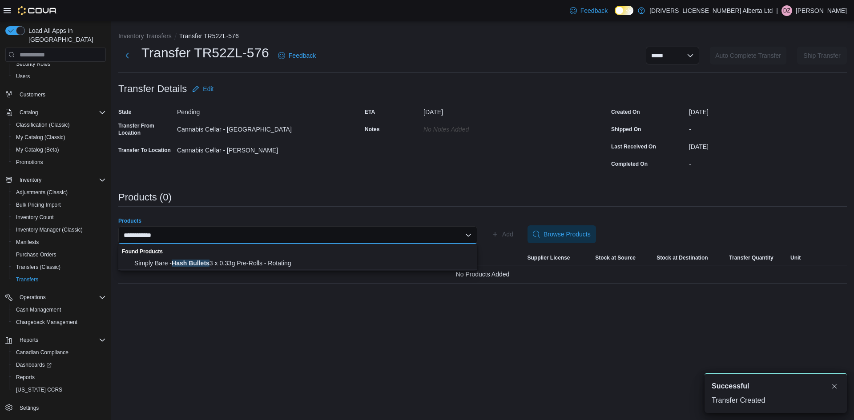
type input "**********"
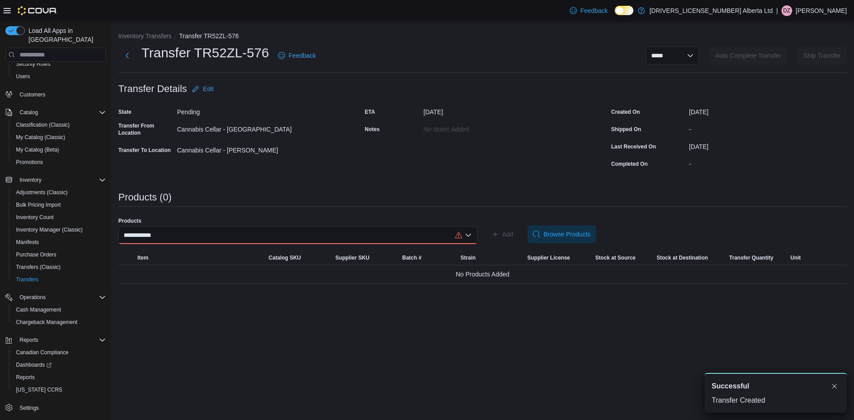
click at [201, 232] on div "**********" at bounding box center [297, 235] width 359 height 18
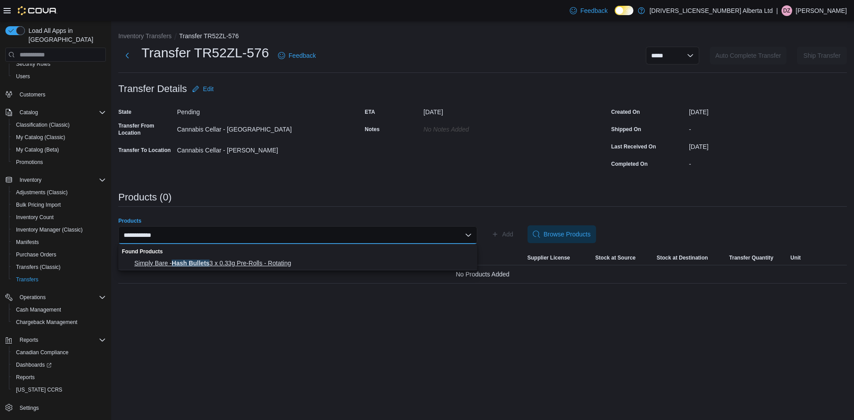
click at [201, 258] on button "Simply Bare - Hash Bullets 3 x 0.33g Pre-Rolls - Rotating" at bounding box center [297, 263] width 359 height 13
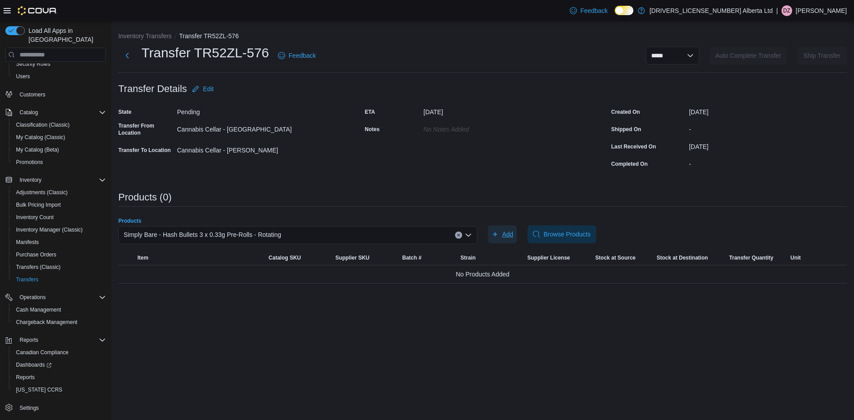
click at [493, 237] on icon "button" at bounding box center [494, 234] width 7 height 7
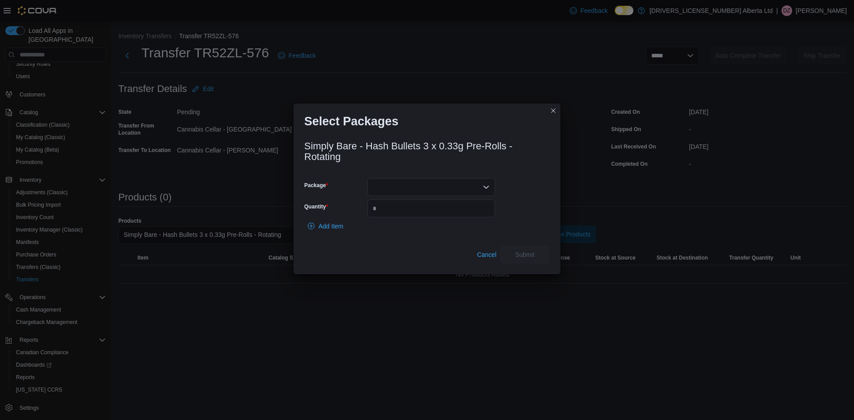
click at [429, 186] on div at bounding box center [431, 187] width 128 height 18
click at [420, 213] on span "MXXHBD007" at bounding box center [436, 215] width 106 height 9
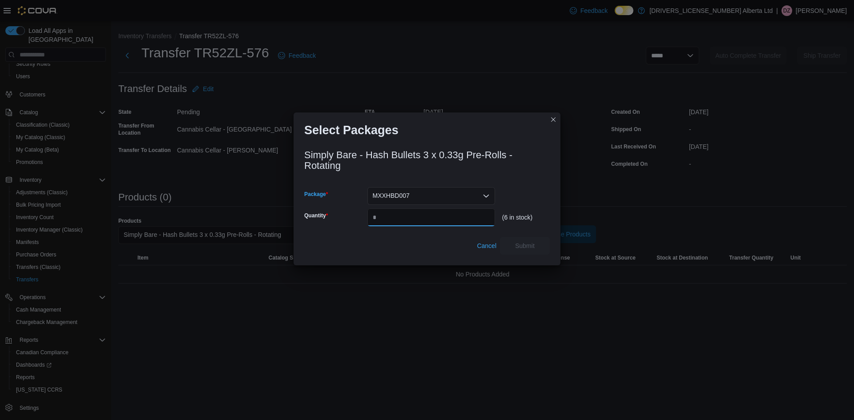
click at [423, 213] on input "Quantity" at bounding box center [431, 218] width 128 height 18
type input "*"
click at [530, 247] on span "Submit" at bounding box center [525, 245] width 20 height 9
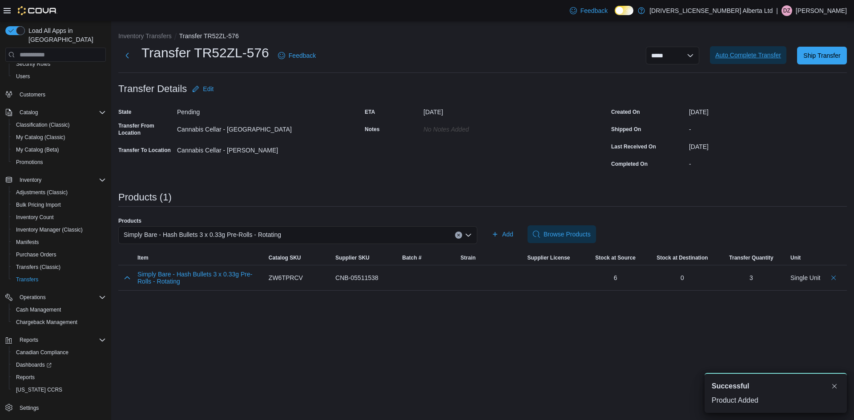
click at [724, 59] on span "Auto Complete Transfer" at bounding box center [748, 55] width 66 height 9
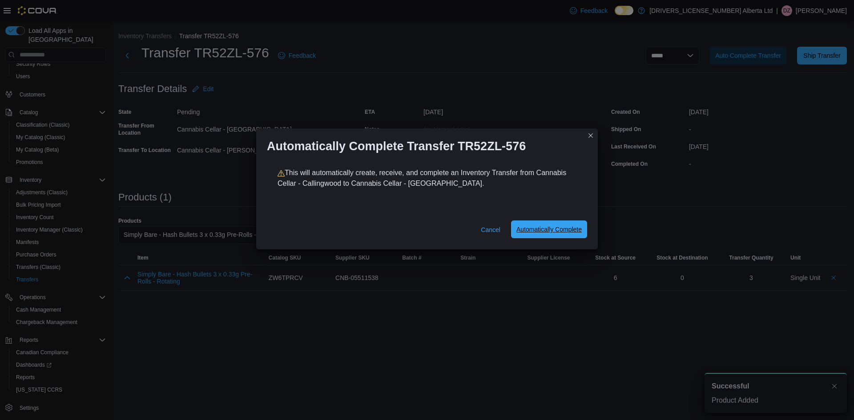
click at [580, 224] on span "Automatically Complete" at bounding box center [548, 230] width 65 height 18
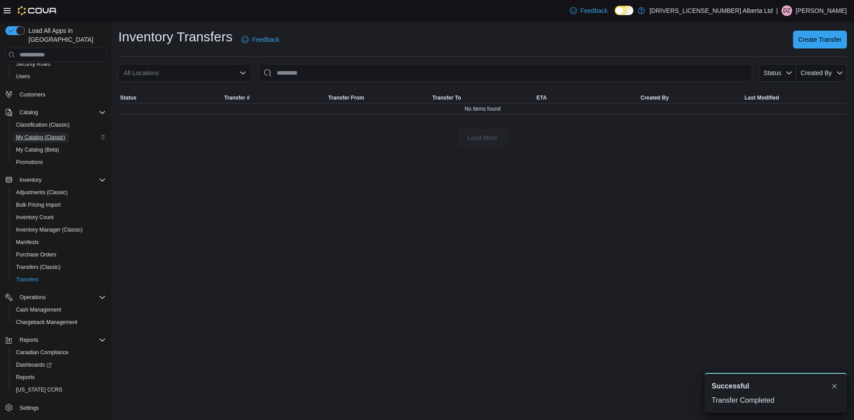
click at [25, 134] on span "My Catalog (Classic)" at bounding box center [40, 137] width 49 height 7
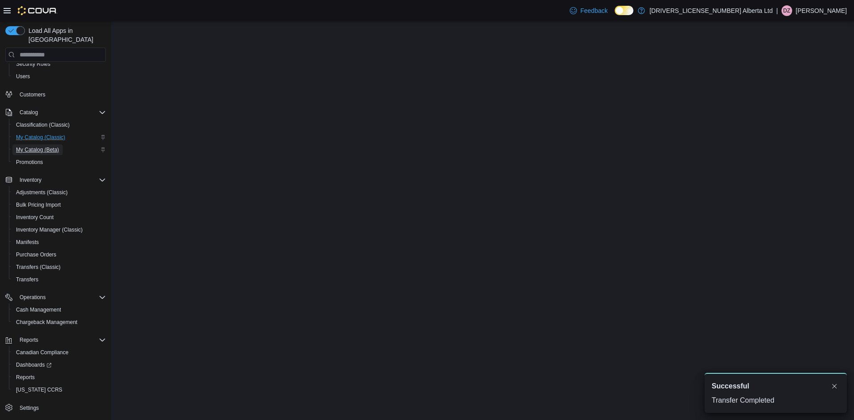
click at [52, 146] on span "My Catalog (Beta)" at bounding box center [37, 149] width 43 height 7
select select "**********"
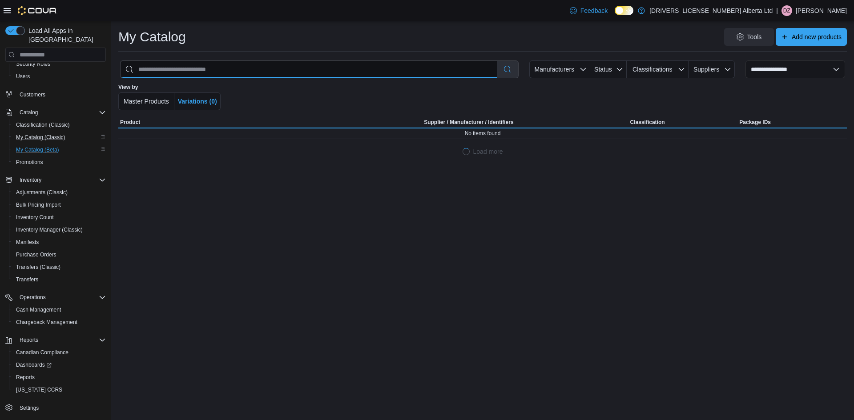
click at [201, 69] on input "search" at bounding box center [308, 69] width 376 height 17
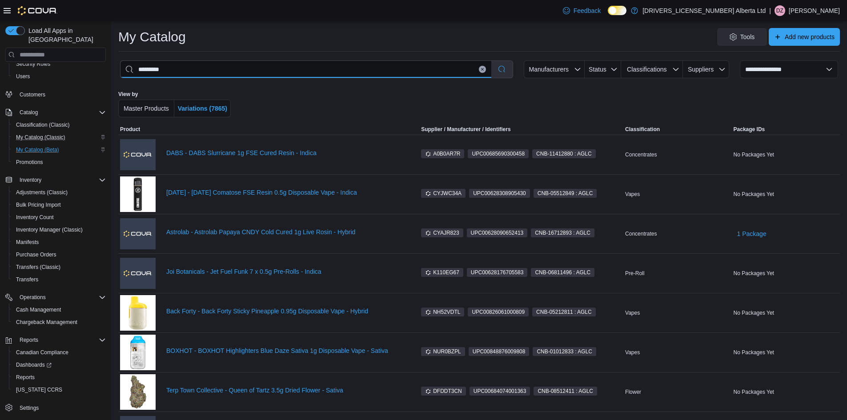
type input "**********"
select select "*********"
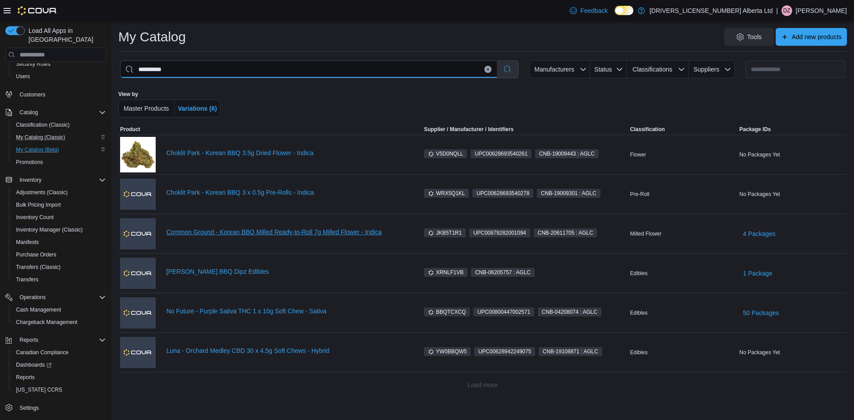
type input "**********"
click at [275, 229] on link "Common Ground - Korean BBQ Milled Ready-to-Roll 7g Milled Flower - Indica" at bounding box center [286, 232] width 241 height 7
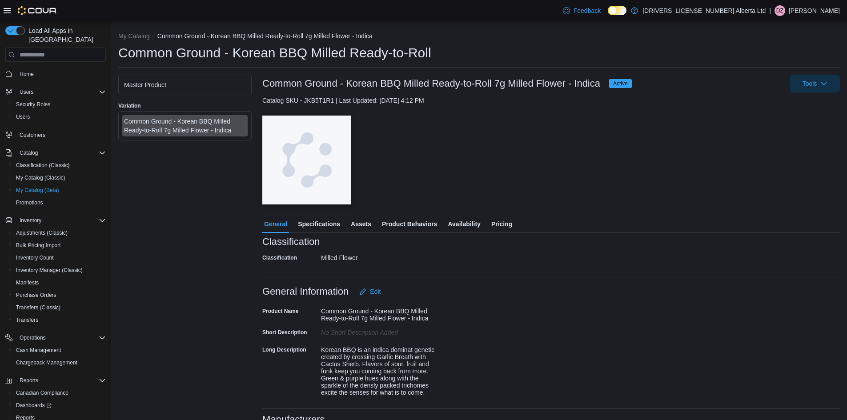
click at [460, 226] on span "Availability" at bounding box center [464, 224] width 32 height 18
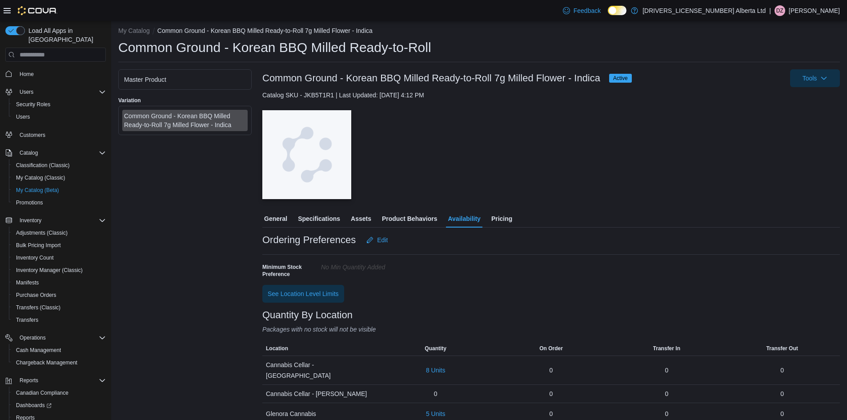
scroll to position [10, 0]
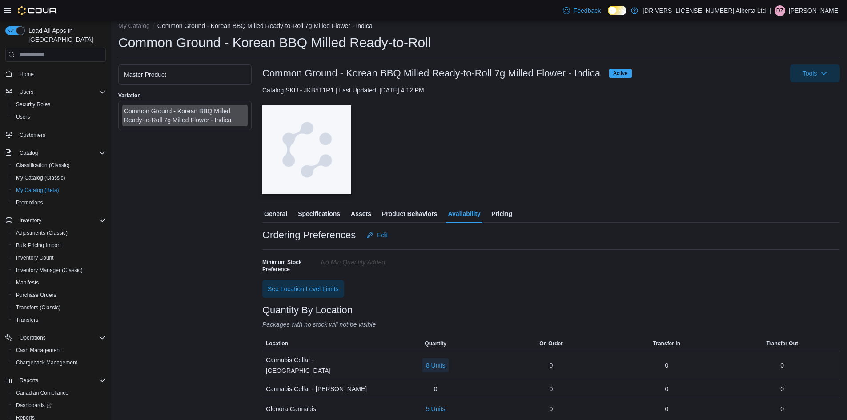
click at [440, 363] on span "8 Units" at bounding box center [436, 365] width 20 height 9
click at [419, 325] on span "F25F0179" at bounding box center [418, 324] width 28 height 9
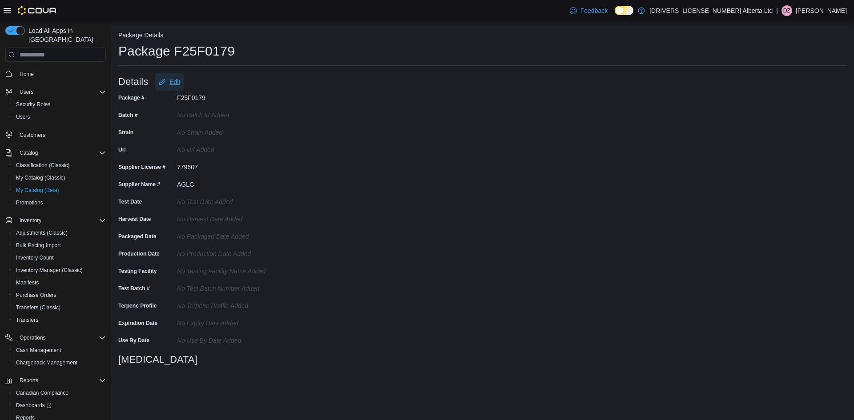
click at [179, 80] on span "Edit" at bounding box center [174, 81] width 11 height 9
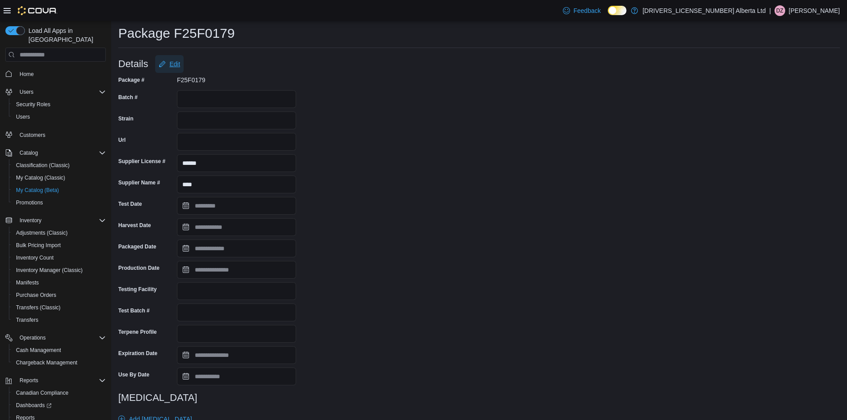
scroll to position [108, 0]
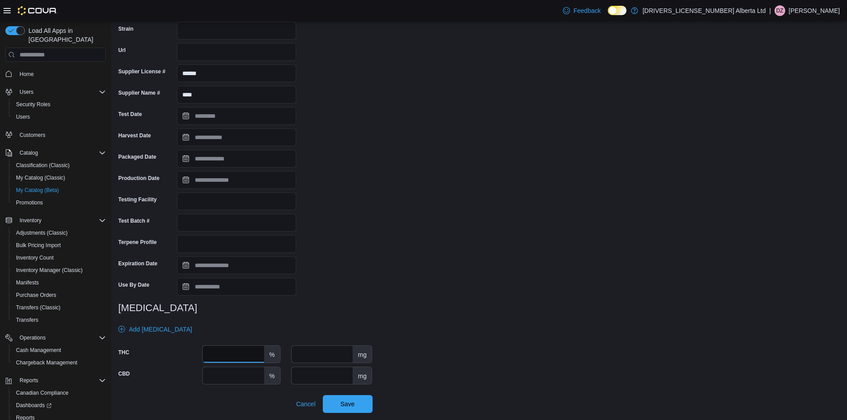
click at [234, 358] on input "number" at bounding box center [233, 354] width 61 height 17
click at [244, 356] on input "number" at bounding box center [233, 354] width 61 height 17
type input "****"
click at [363, 404] on span "Save" at bounding box center [347, 404] width 39 height 18
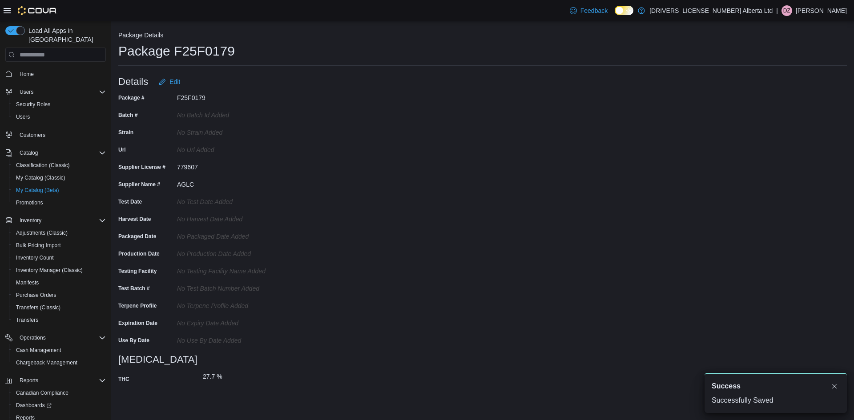
scroll to position [0, 0]
